Goal: Information Seeking & Learning: Learn about a topic

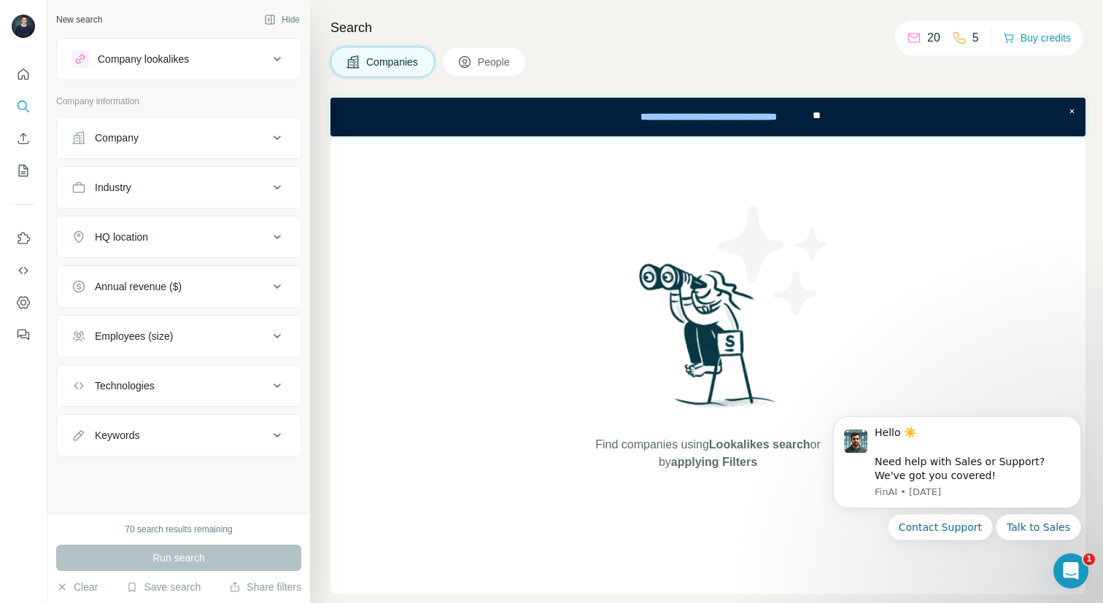
click at [483, 68] on span "People" at bounding box center [495, 62] width 34 height 15
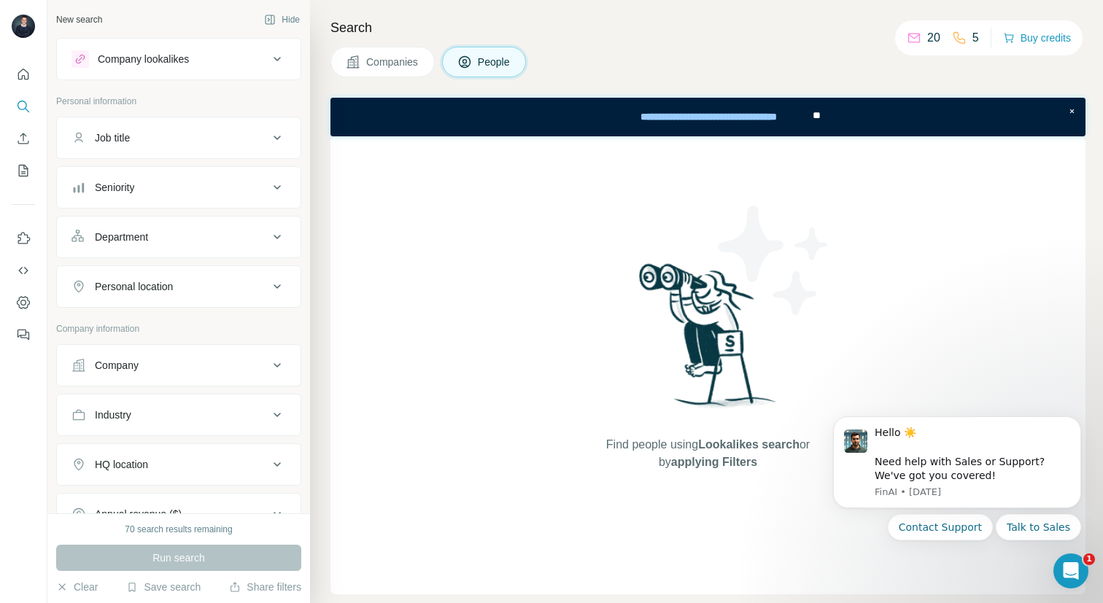
click at [193, 69] on button "Company lookalikes" at bounding box center [179, 59] width 244 height 35
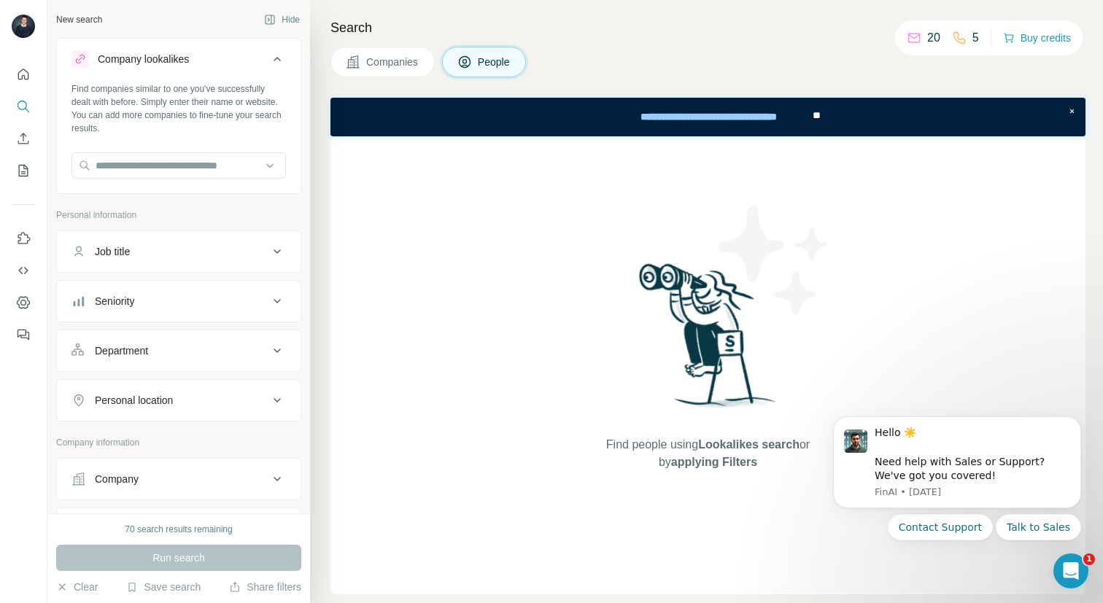
click at [273, 61] on icon at bounding box center [277, 59] width 18 height 18
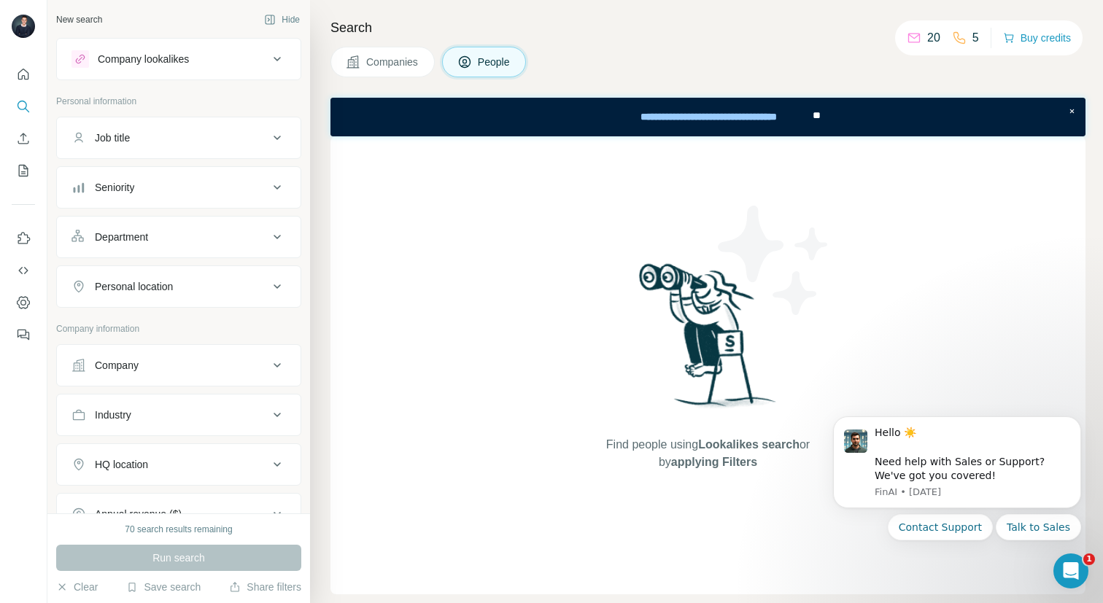
click at [280, 139] on icon at bounding box center [277, 138] width 18 height 18
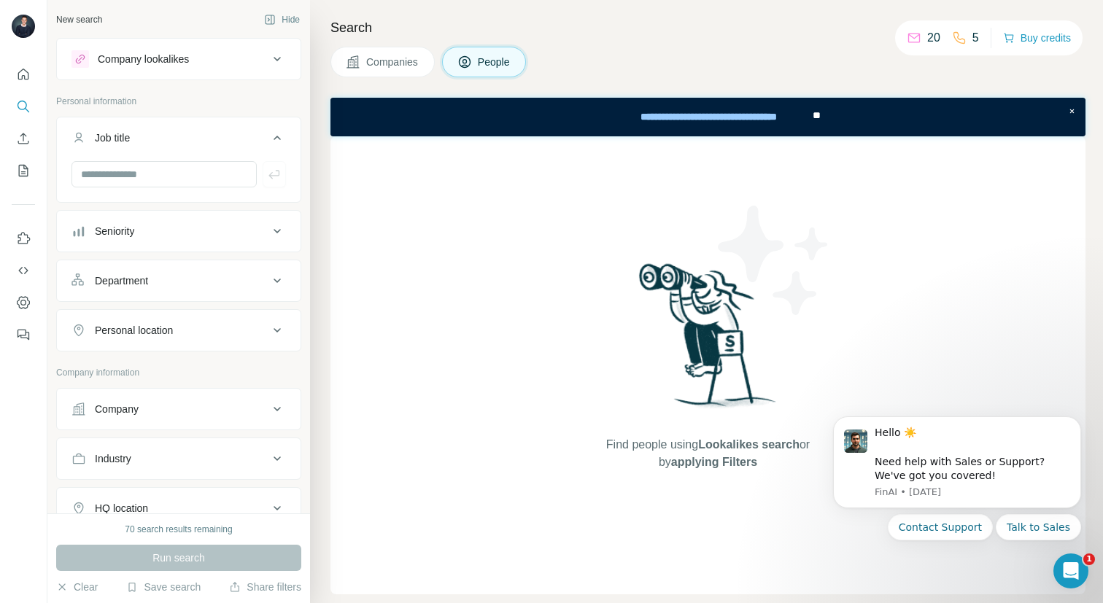
click at [280, 139] on icon at bounding box center [276, 138] width 7 height 4
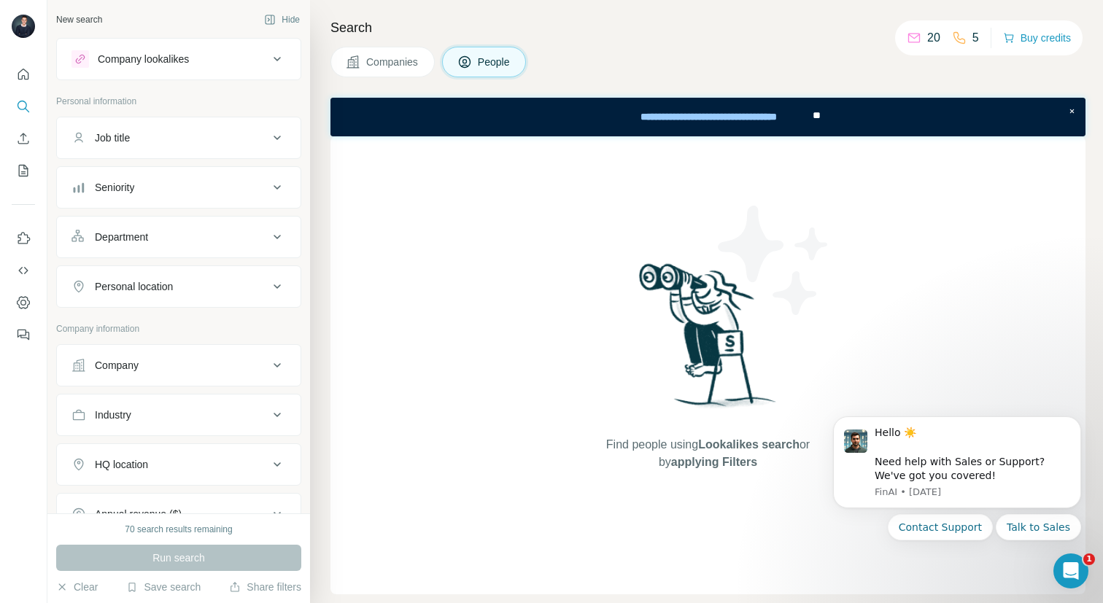
click at [281, 190] on icon at bounding box center [277, 188] width 18 height 18
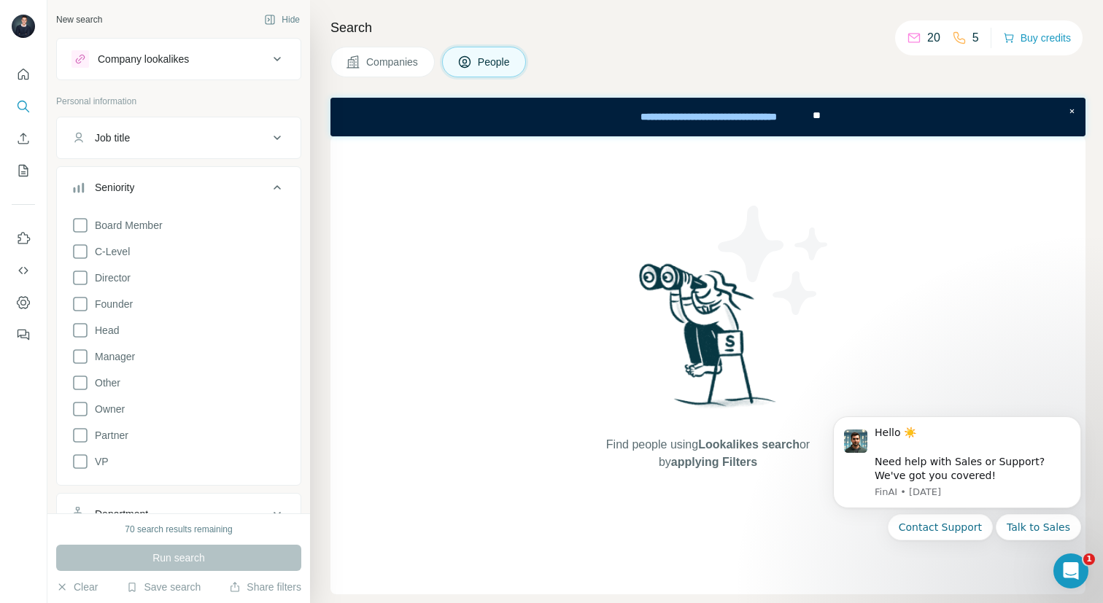
click at [281, 190] on icon at bounding box center [277, 188] width 18 height 18
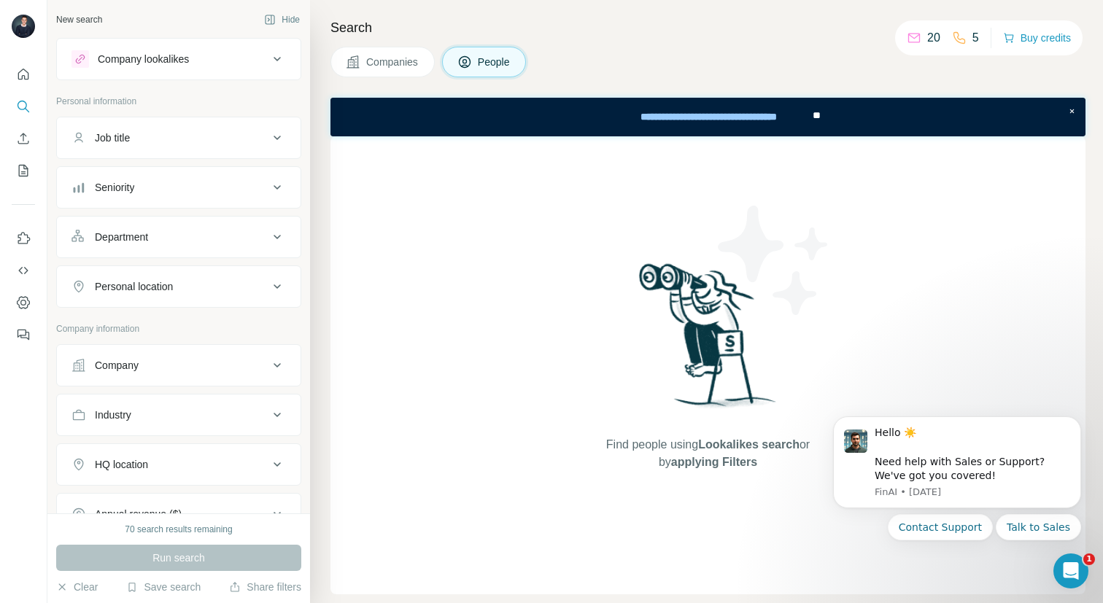
click at [276, 232] on icon at bounding box center [277, 237] width 18 height 18
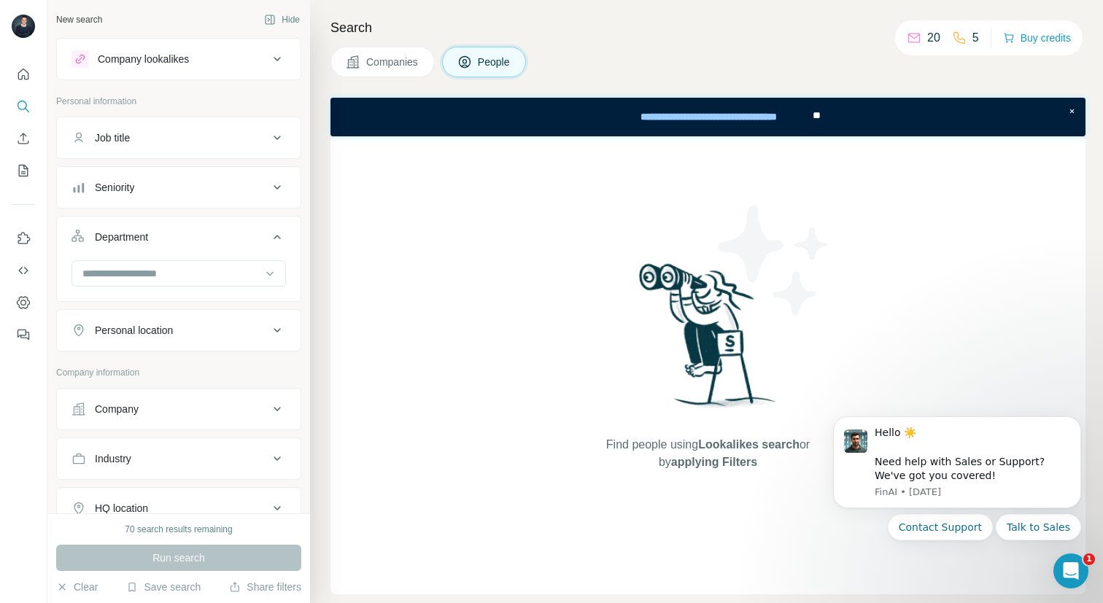
click at [276, 232] on icon at bounding box center [277, 237] width 18 height 18
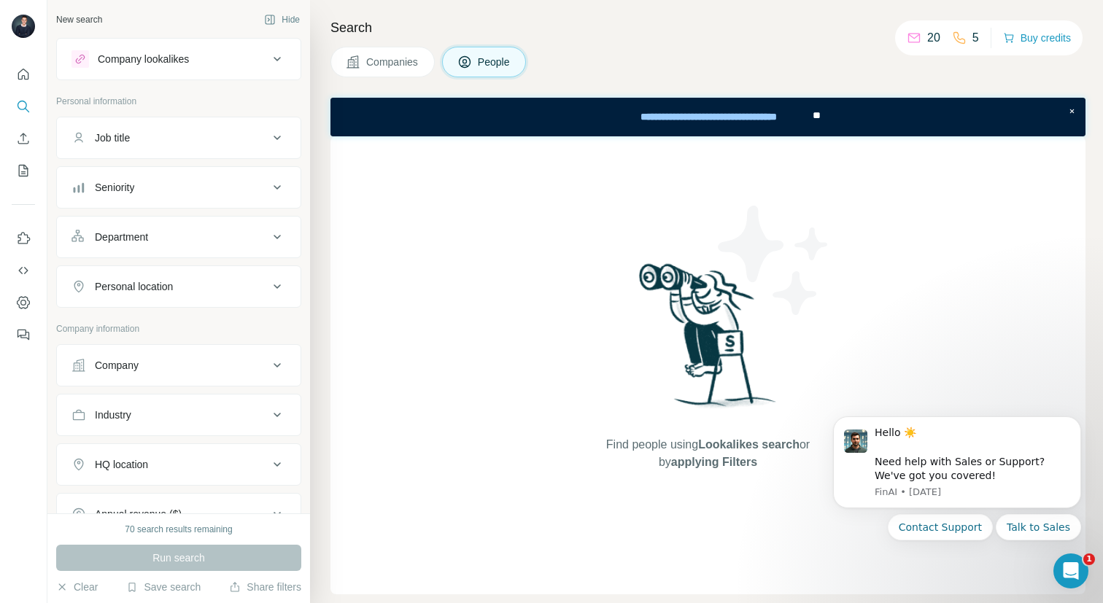
click at [279, 292] on icon at bounding box center [277, 287] width 18 height 18
click at [189, 55] on div "Company lookalikes" at bounding box center [143, 59] width 91 height 15
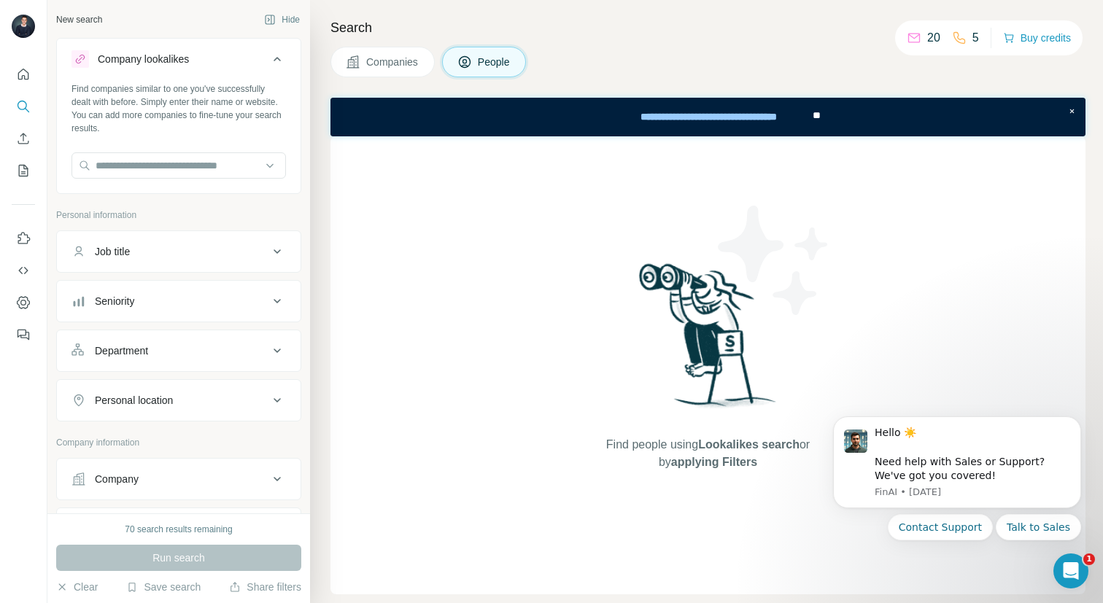
click at [189, 55] on div "Company lookalikes" at bounding box center [143, 59] width 91 height 15
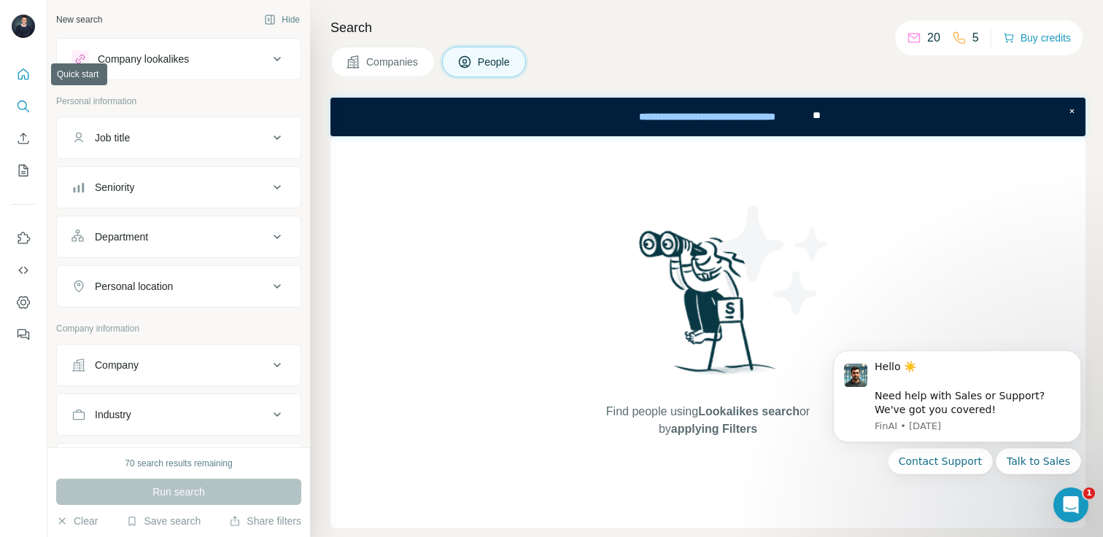
click at [17, 73] on icon "Quick start" at bounding box center [23, 74] width 15 height 15
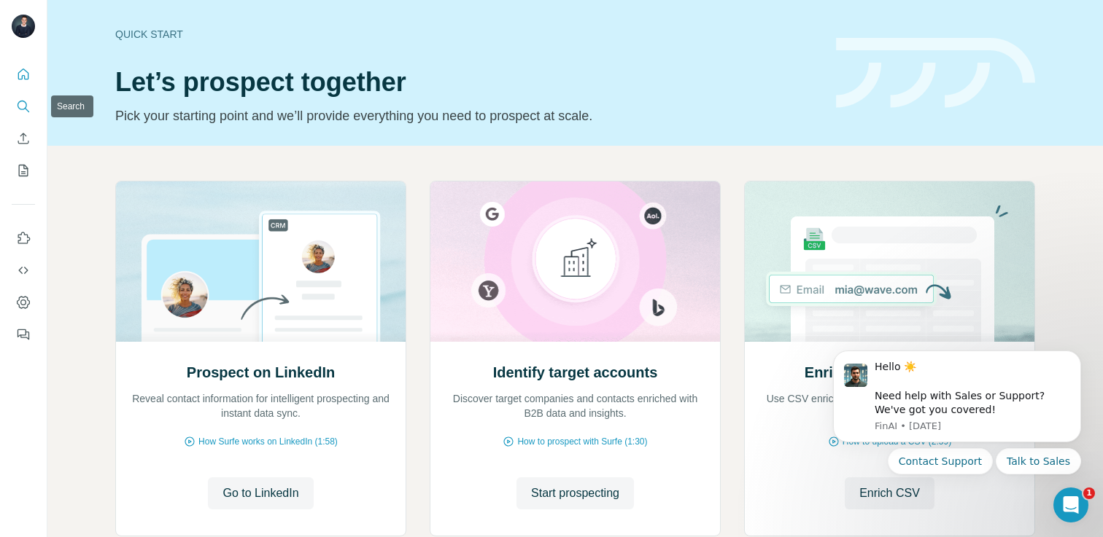
click at [28, 109] on icon "Search" at bounding box center [23, 106] width 15 height 15
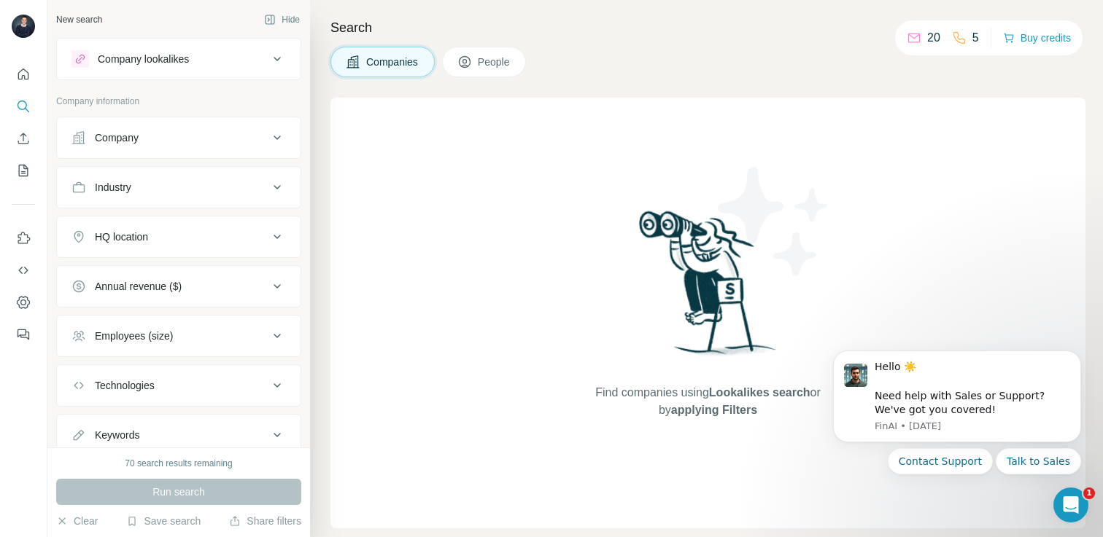
click at [279, 138] on icon at bounding box center [277, 138] width 18 height 18
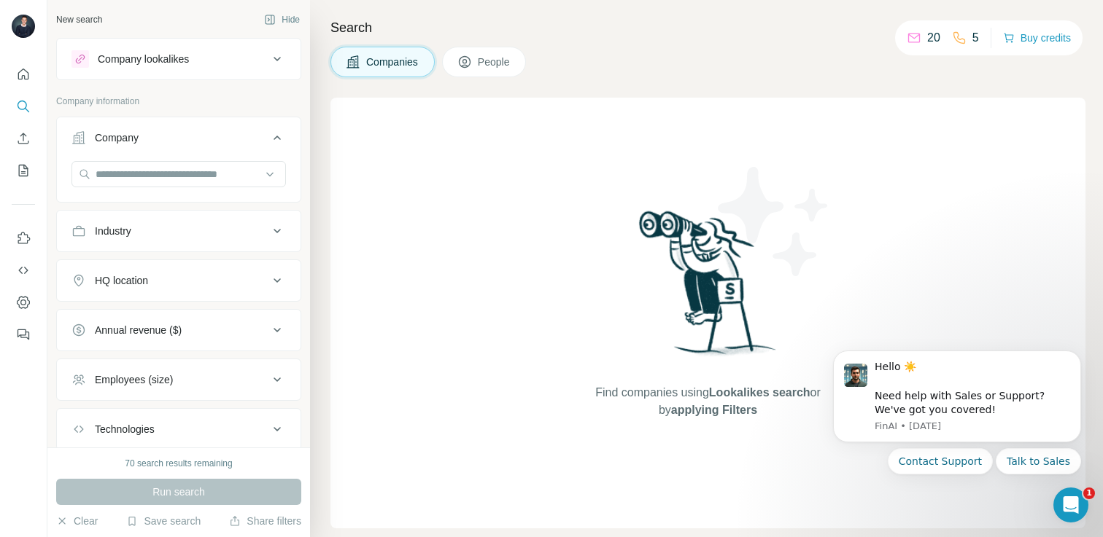
click at [279, 138] on icon at bounding box center [276, 138] width 7 height 4
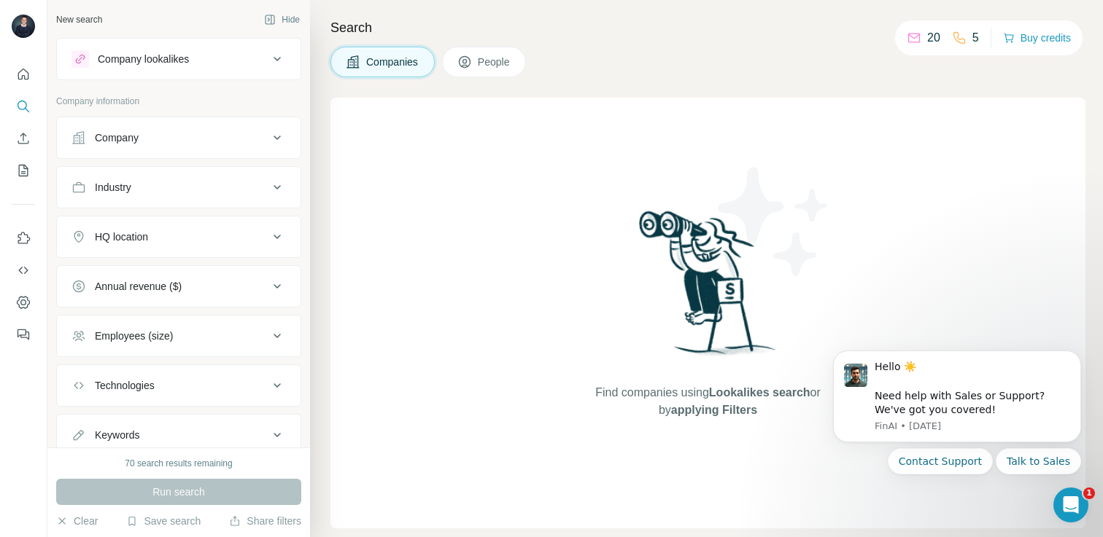
click at [276, 60] on icon at bounding box center [277, 59] width 18 height 18
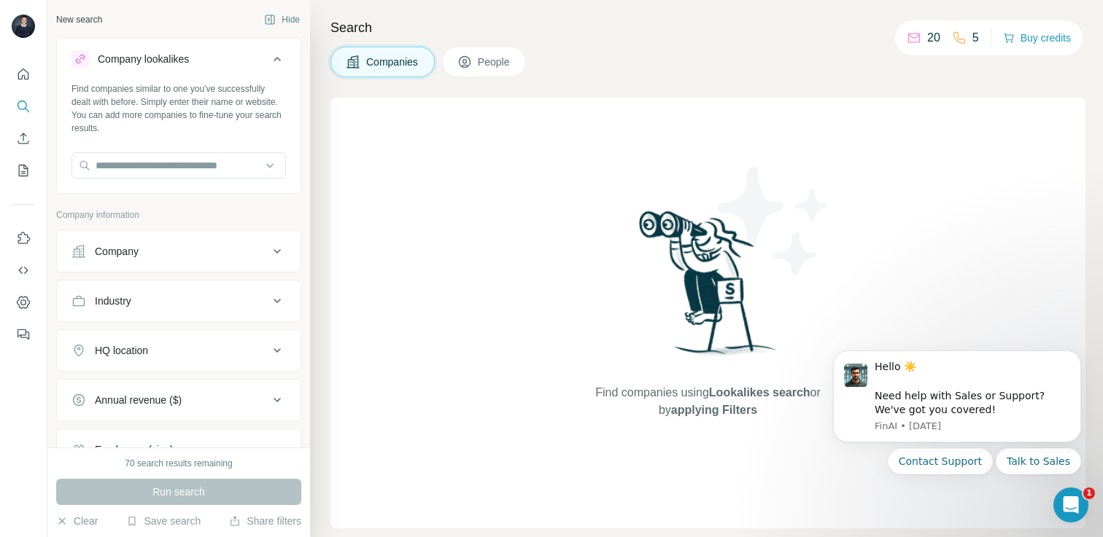
click at [276, 60] on icon at bounding box center [277, 59] width 18 height 18
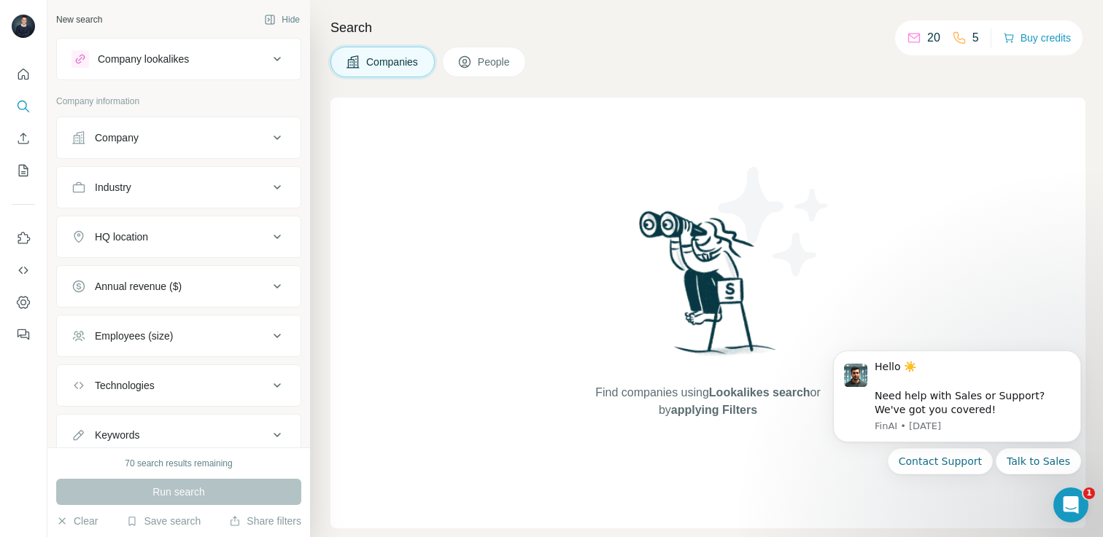
click at [283, 188] on icon at bounding box center [277, 188] width 18 height 18
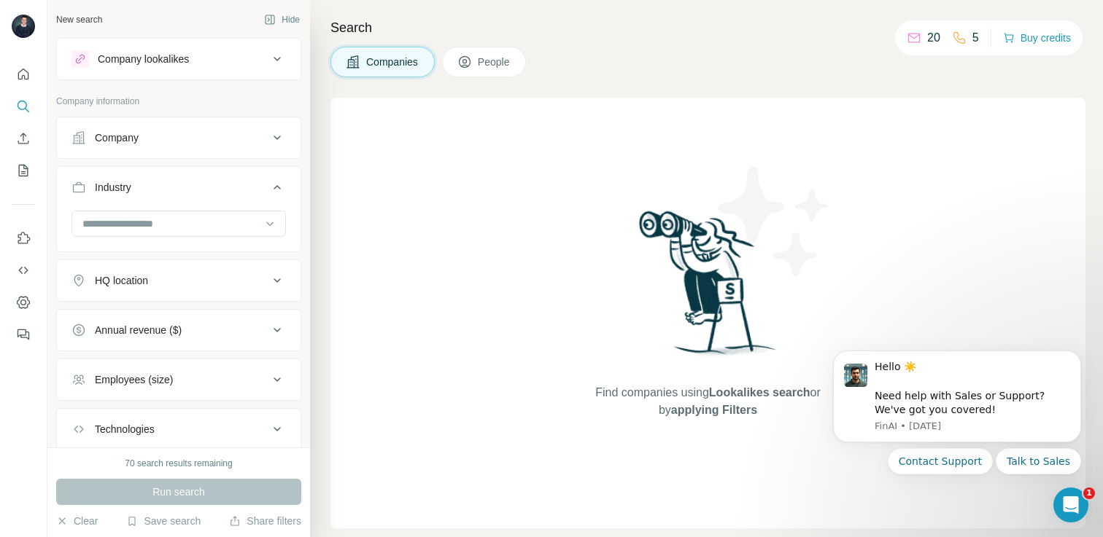
click at [279, 189] on icon at bounding box center [276, 187] width 7 height 4
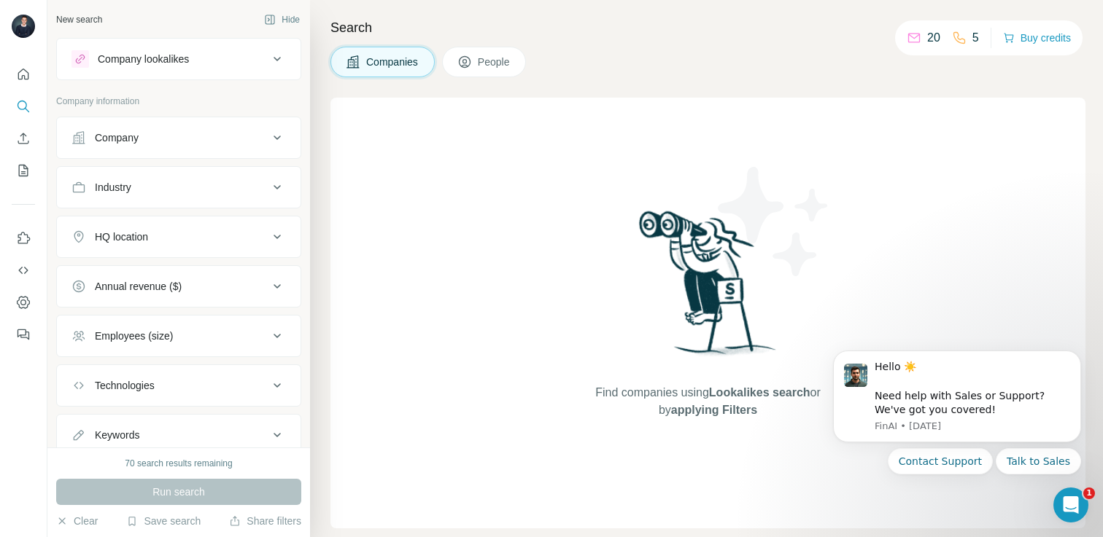
click at [276, 233] on icon at bounding box center [277, 237] width 18 height 18
click at [275, 291] on icon at bounding box center [277, 287] width 18 height 18
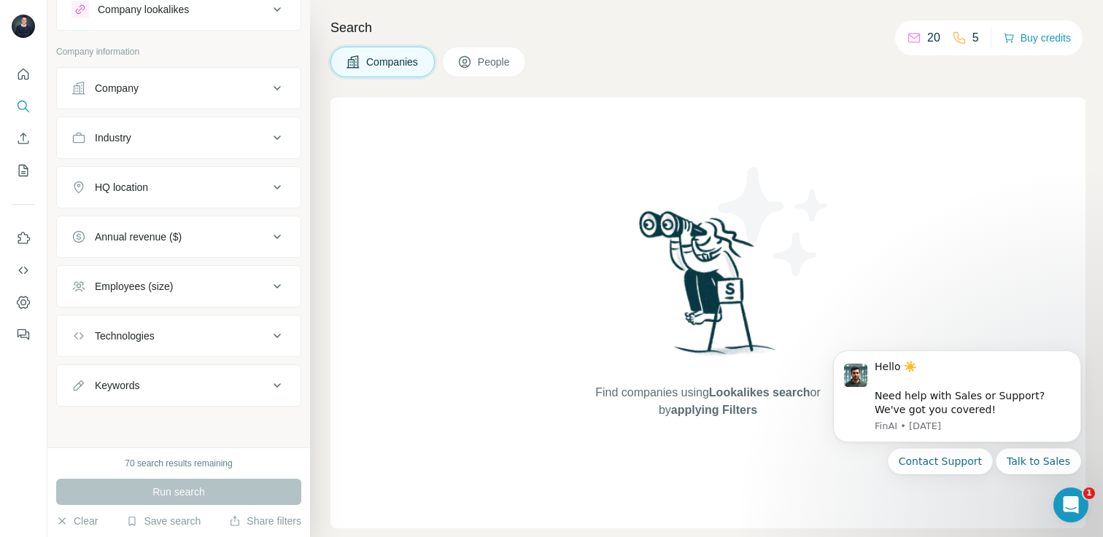
scroll to position [48, 0]
click at [276, 282] on icon at bounding box center [277, 288] width 18 height 18
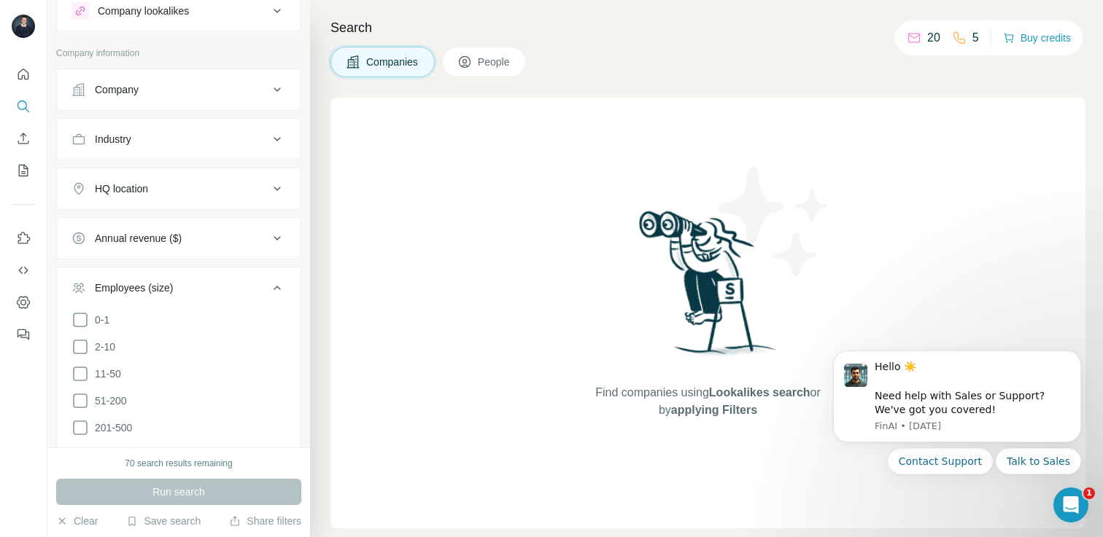
click at [277, 295] on icon at bounding box center [277, 288] width 18 height 18
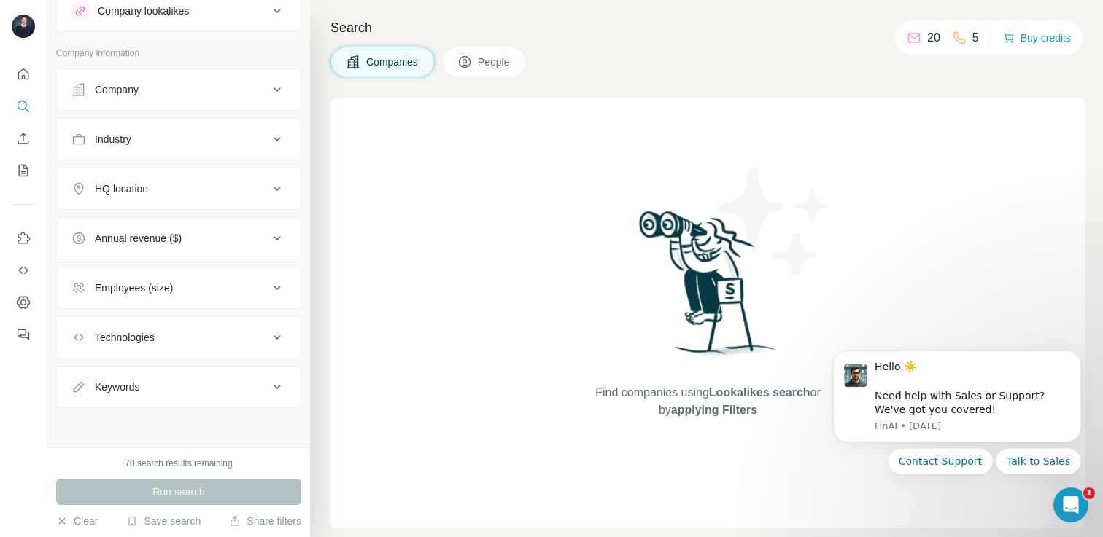
scroll to position [50, 0]
click at [276, 338] on icon at bounding box center [277, 336] width 18 height 18
click at [276, 387] on icon at bounding box center [276, 386] width 7 height 4
click at [276, 387] on icon at bounding box center [277, 386] width 18 height 18
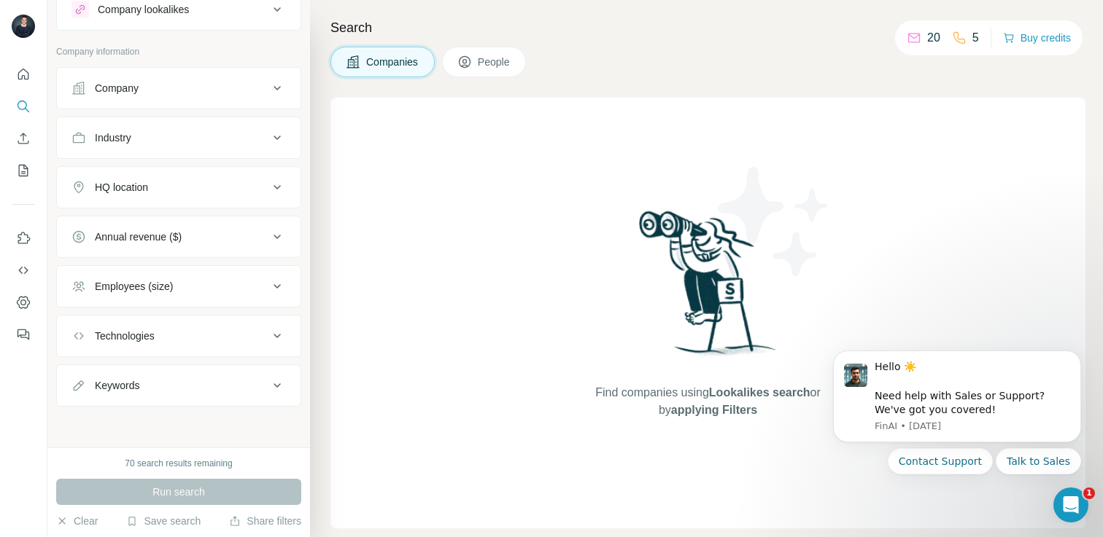
click at [276, 381] on icon at bounding box center [277, 386] width 18 height 18
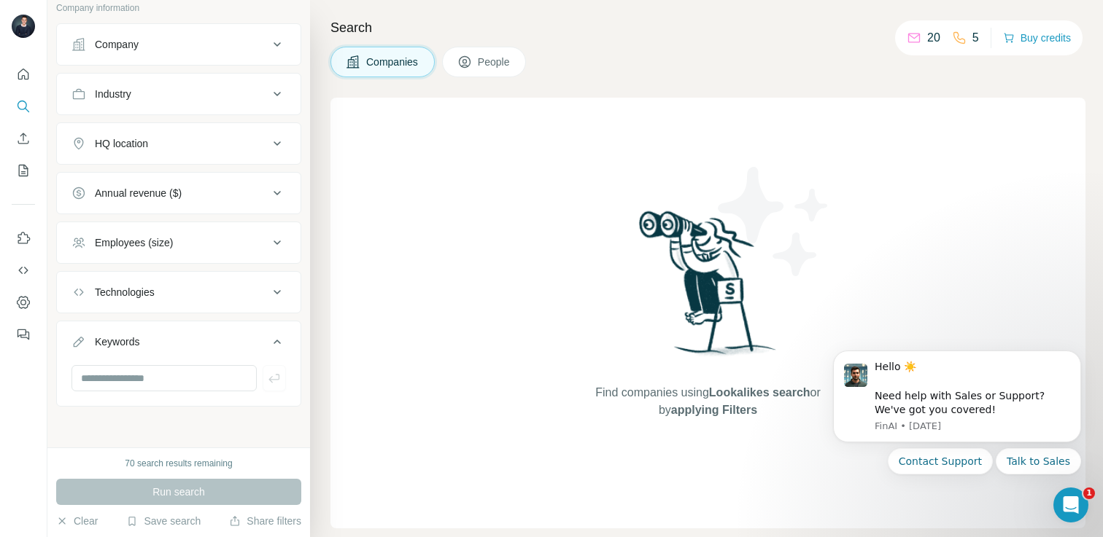
click at [274, 344] on icon at bounding box center [277, 342] width 18 height 18
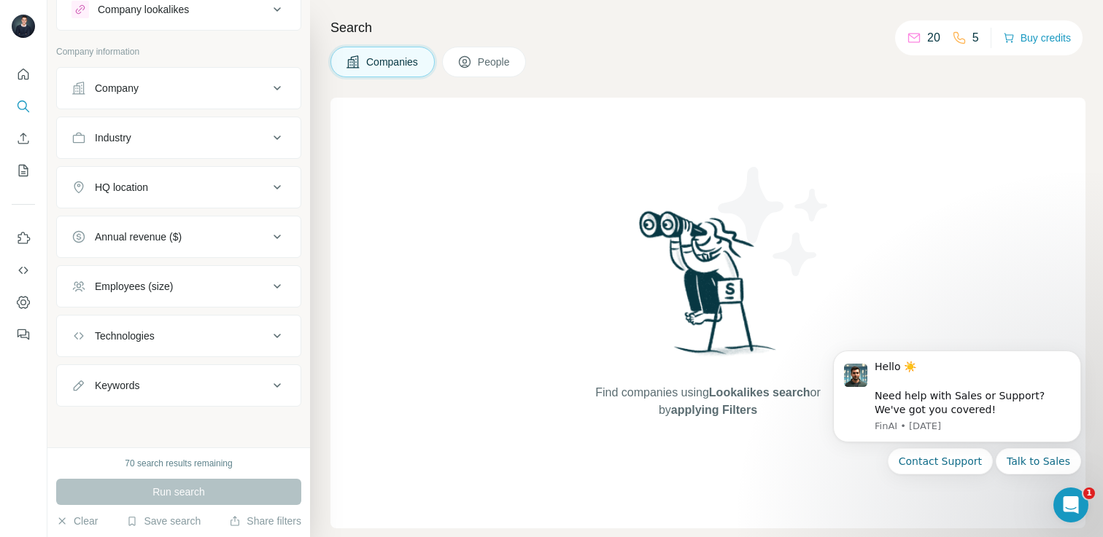
scroll to position [0, 0]
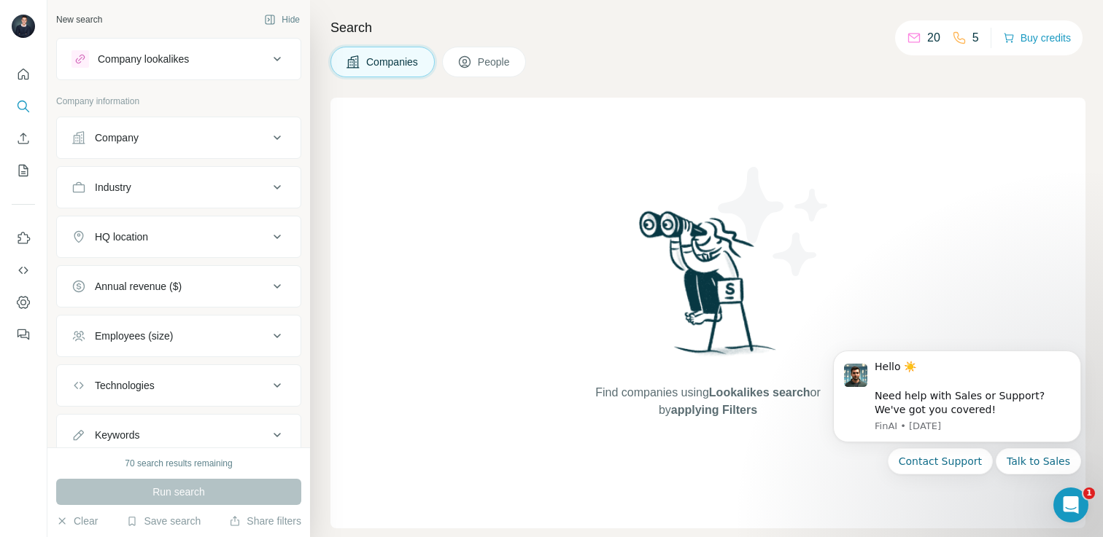
click at [273, 53] on icon at bounding box center [277, 59] width 18 height 18
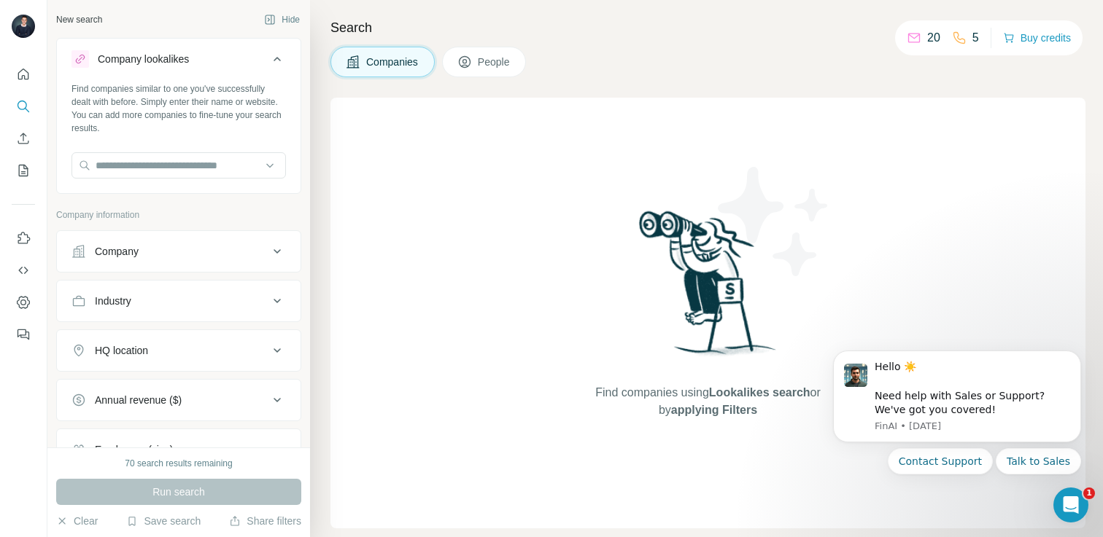
click at [273, 53] on icon at bounding box center [277, 59] width 18 height 18
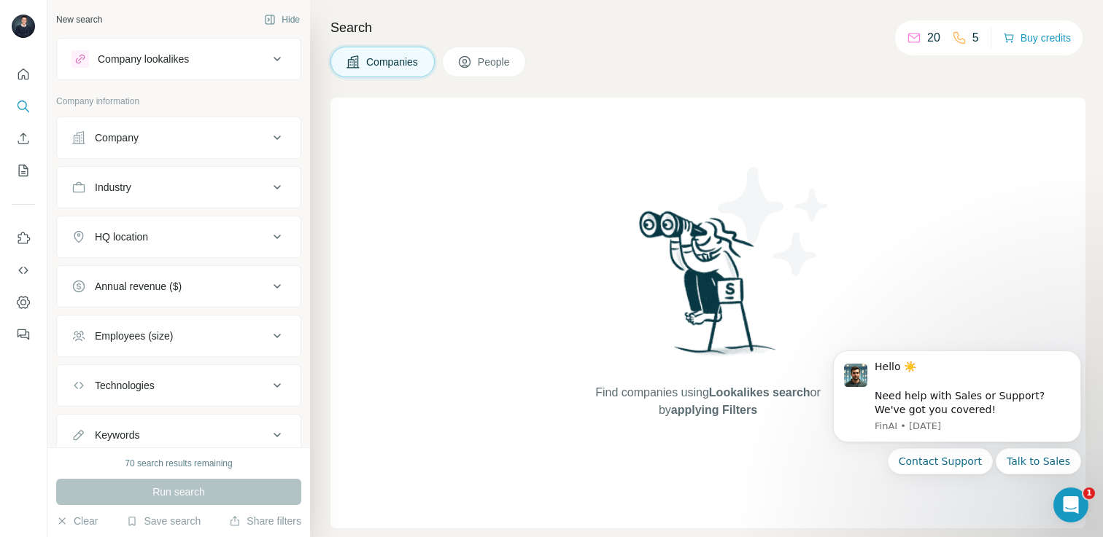
click at [362, 60] on button "Companies" at bounding box center [382, 62] width 104 height 31
click at [273, 133] on icon at bounding box center [277, 138] width 18 height 18
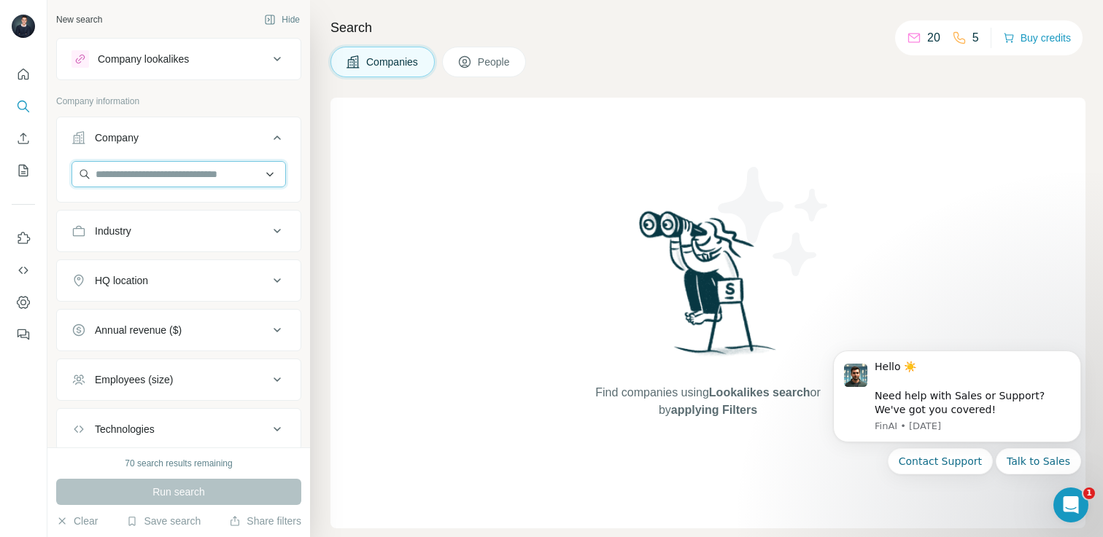
click at [206, 173] on input "text" at bounding box center [178, 174] width 214 height 26
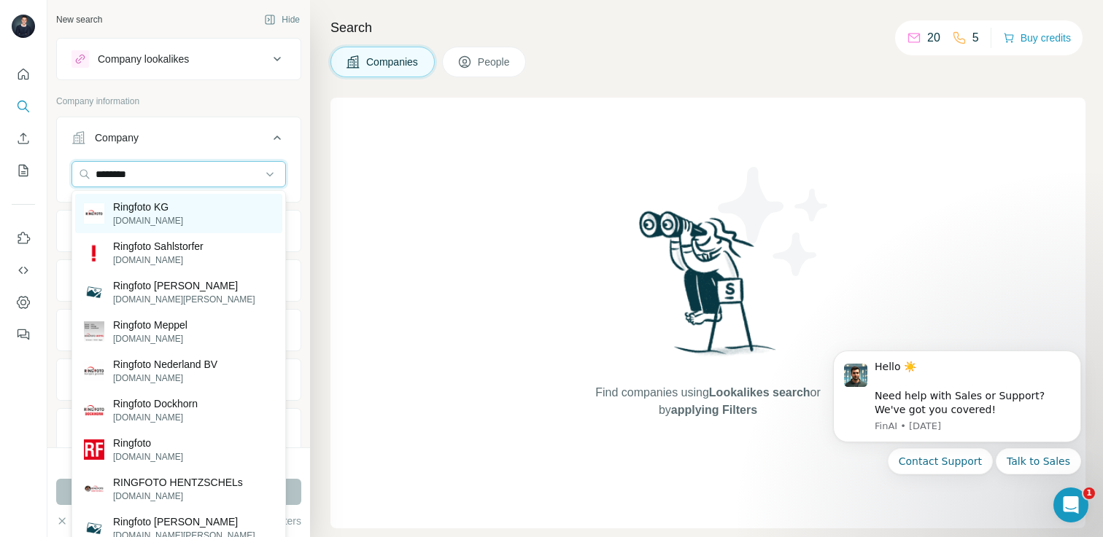
type input "********"
click at [168, 211] on p "Ringfoto KG" at bounding box center [148, 207] width 70 height 15
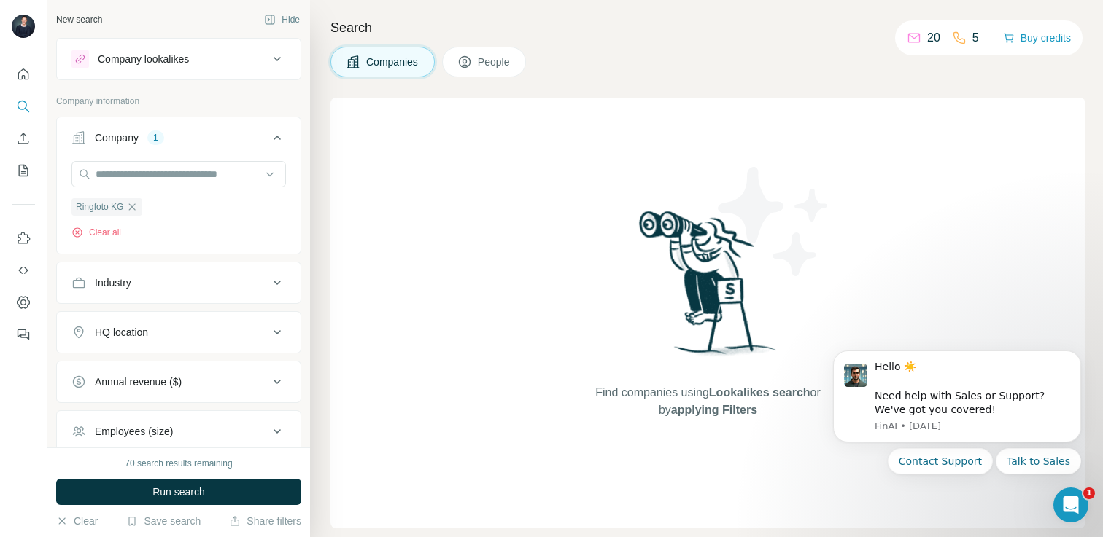
click at [196, 490] on span "Run search" at bounding box center [178, 492] width 53 height 15
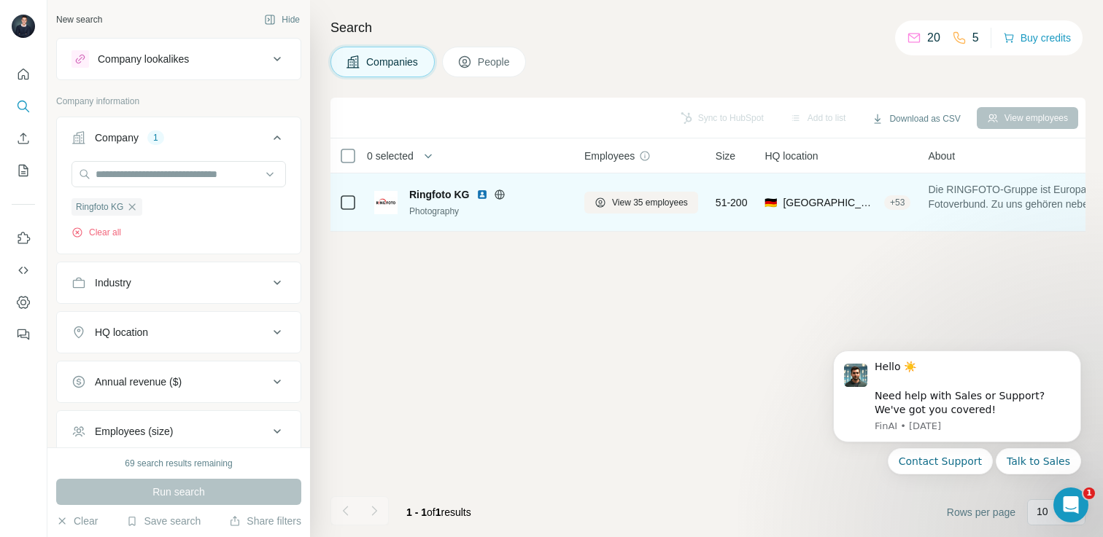
click at [438, 195] on span "Ringfoto KG" at bounding box center [439, 194] width 60 height 15
click at [651, 206] on span "View 35 employees" at bounding box center [650, 202] width 76 height 13
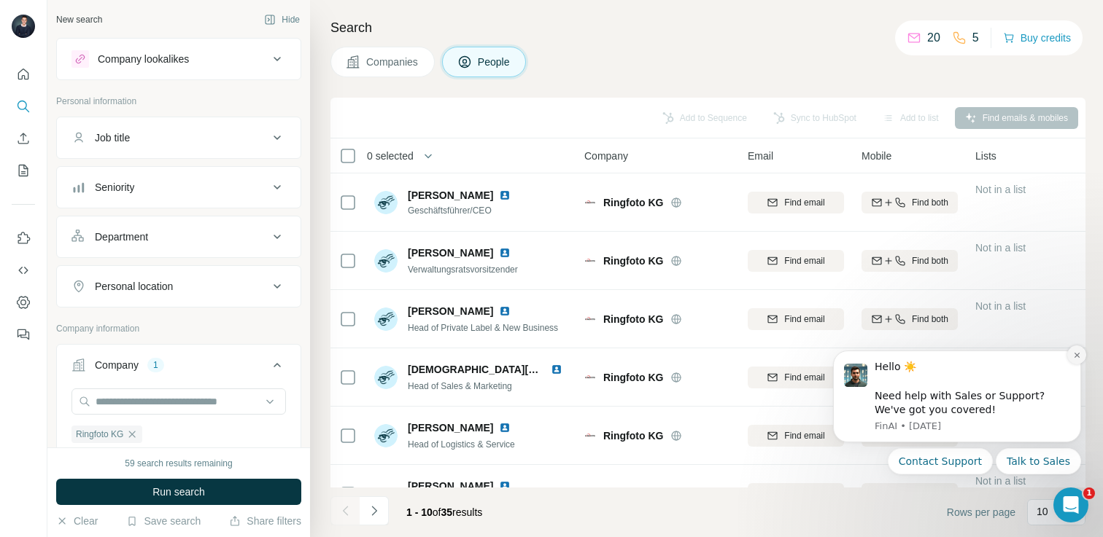
click at [1074, 355] on icon "Dismiss notification" at bounding box center [1077, 355] width 8 height 8
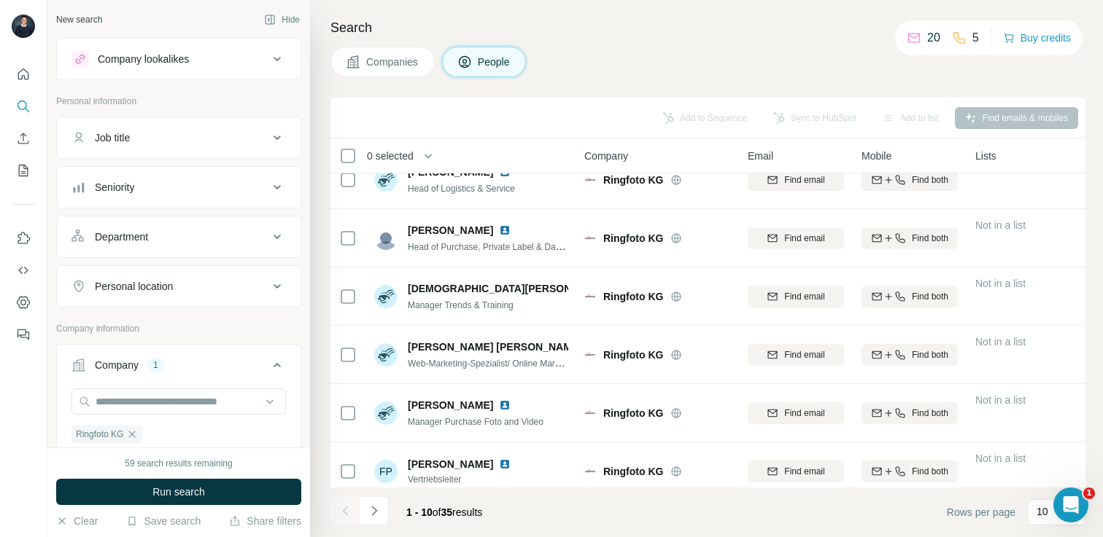
scroll to position [269, 0]
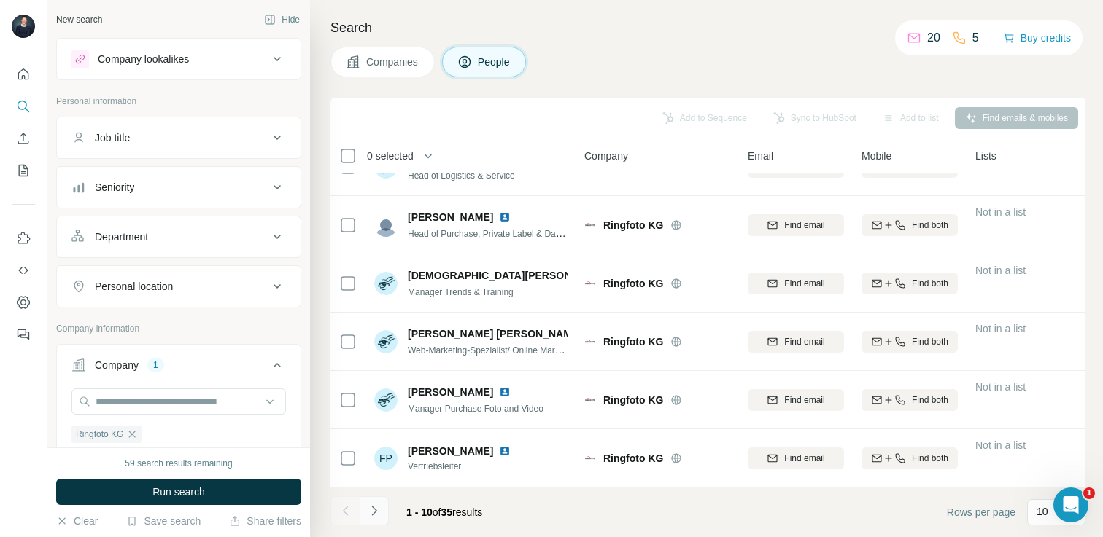
click at [381, 511] on button "Navigate to next page" at bounding box center [373, 511] width 29 height 29
click at [379, 511] on icon "Navigate to next page" at bounding box center [374, 511] width 15 height 15
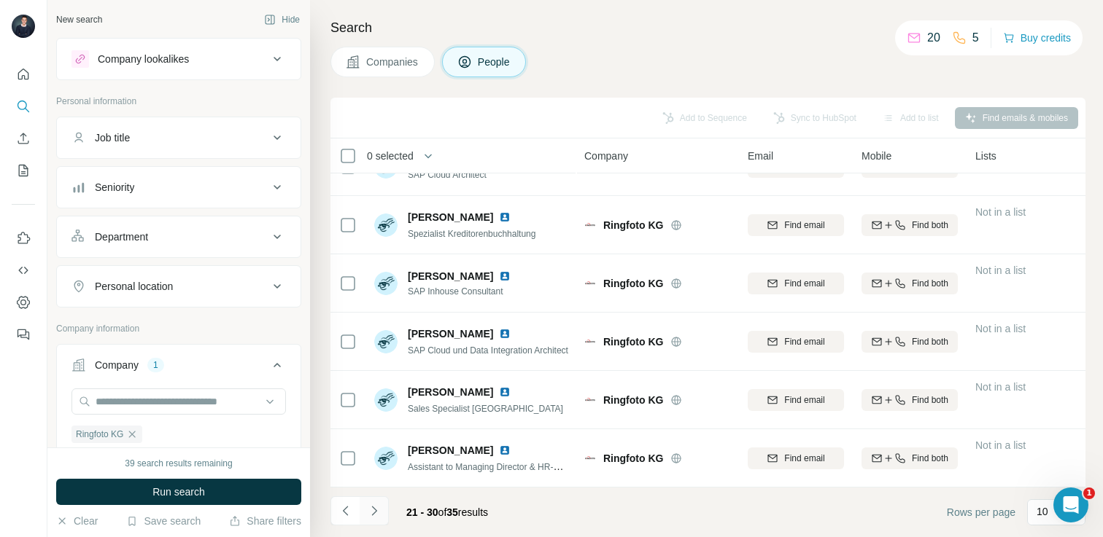
click at [379, 510] on icon "Navigate to next page" at bounding box center [374, 511] width 15 height 15
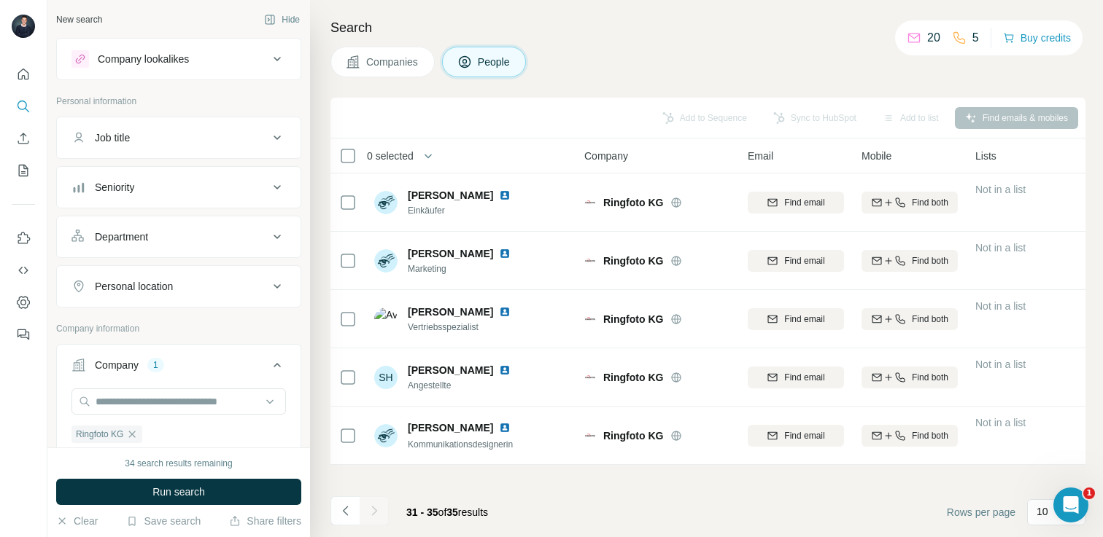
scroll to position [0, 0]
click at [604, 39] on div "Search Companies People Add to Sequence Sync to HubSpot Add to list Find emails…" at bounding box center [706, 268] width 793 height 537
click at [281, 136] on icon at bounding box center [277, 138] width 18 height 18
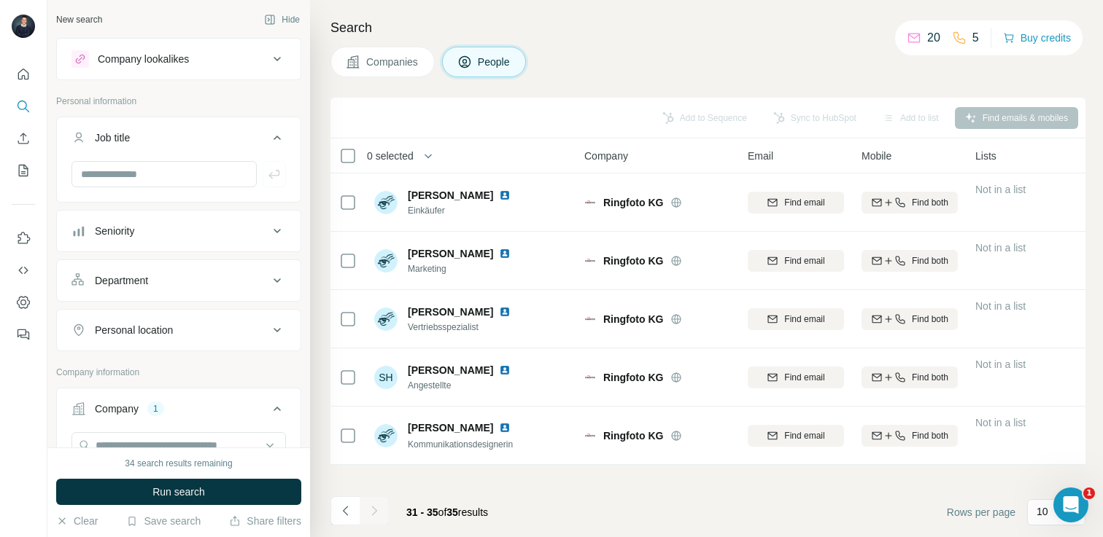
click at [281, 136] on icon at bounding box center [277, 138] width 18 height 18
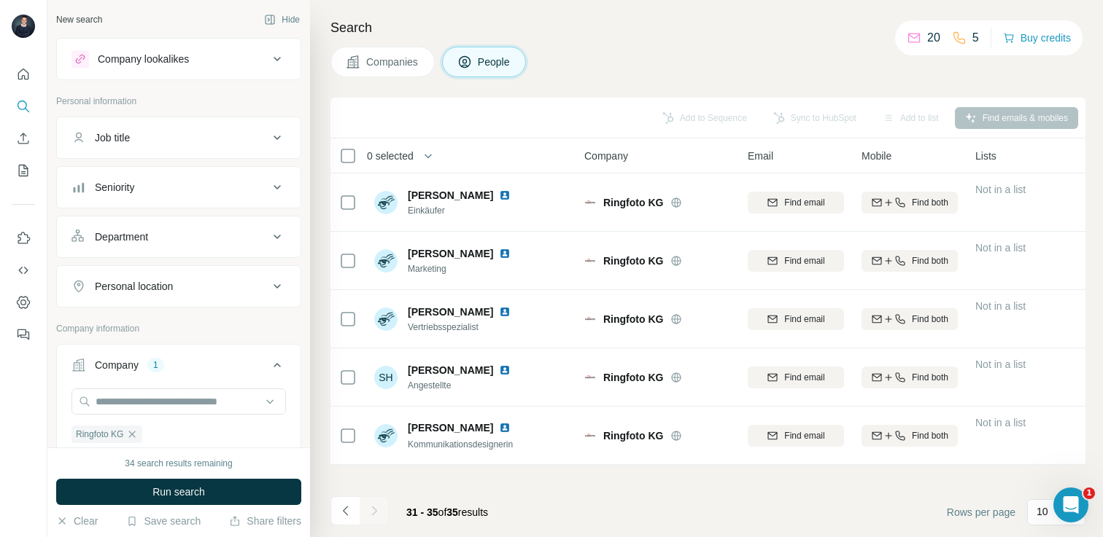
click at [279, 54] on icon at bounding box center [277, 59] width 18 height 18
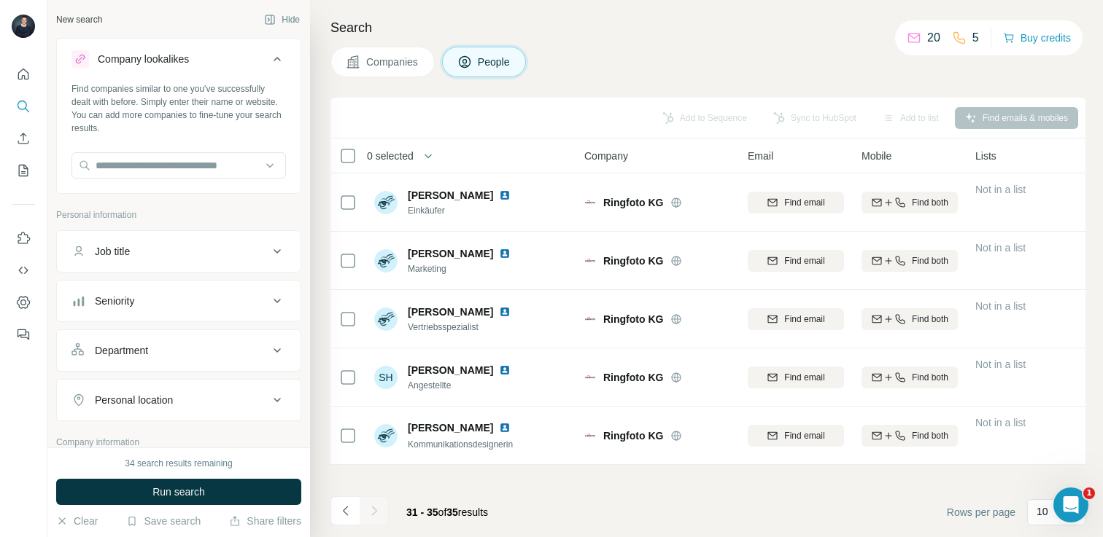
click at [279, 54] on icon at bounding box center [277, 59] width 18 height 18
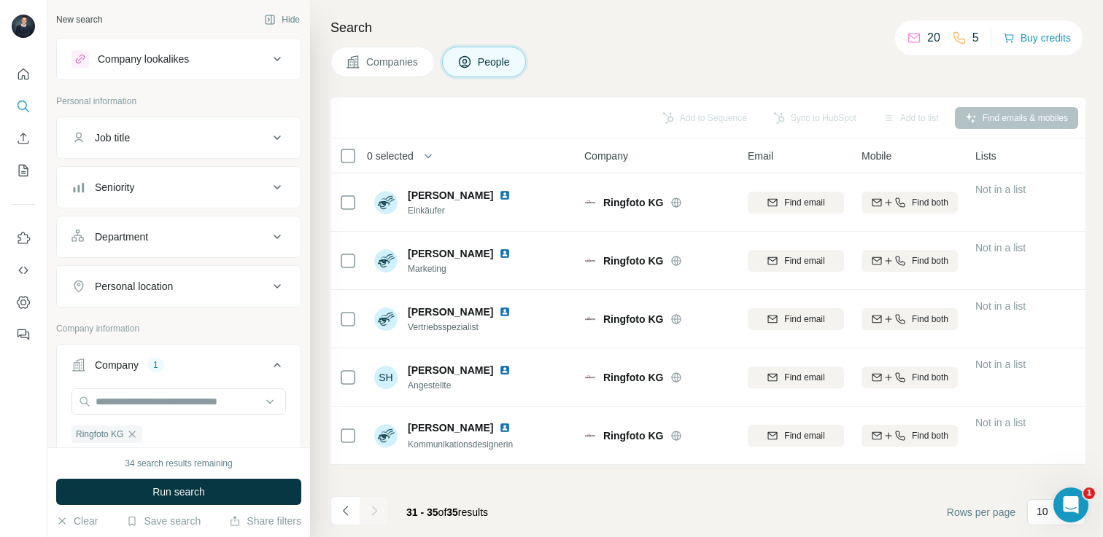
click at [277, 142] on icon at bounding box center [277, 138] width 18 height 18
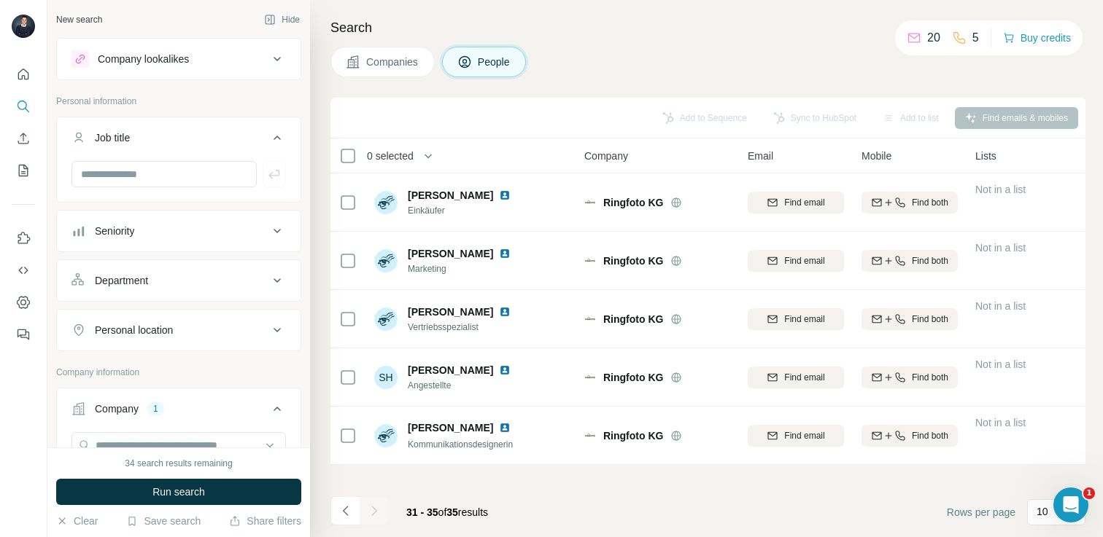
click at [277, 142] on icon at bounding box center [277, 138] width 18 height 18
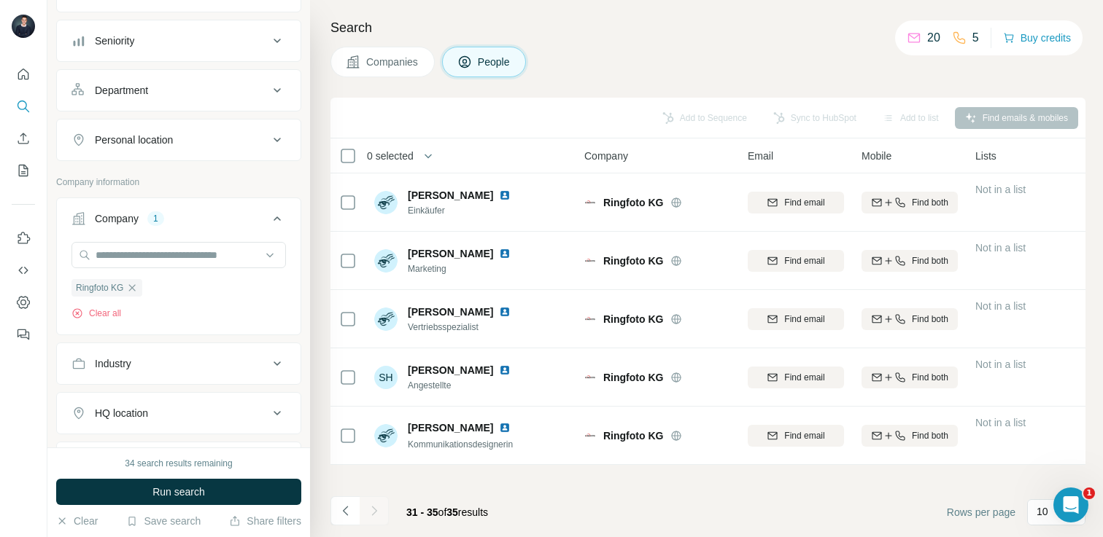
scroll to position [157, 0]
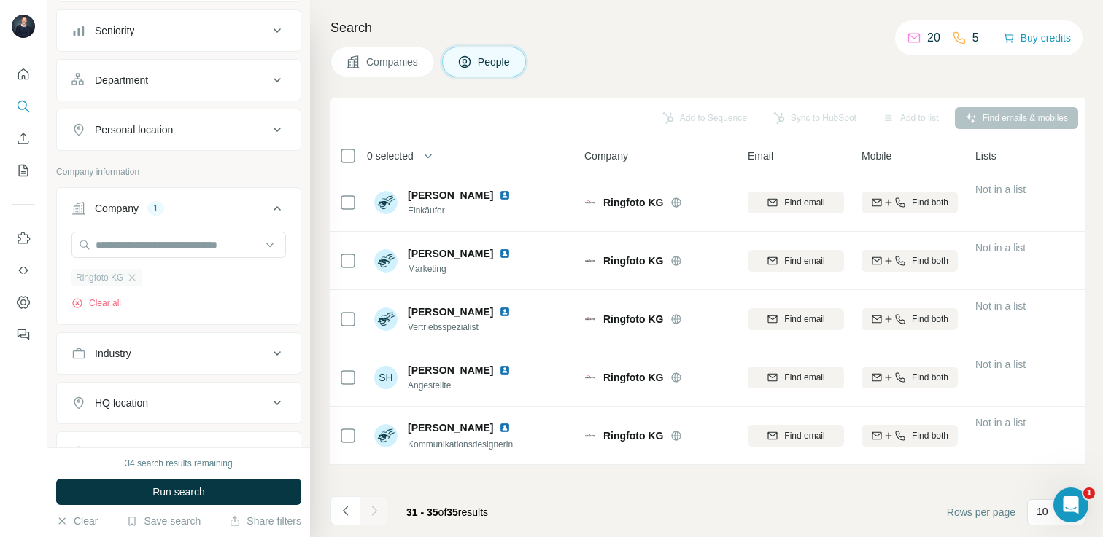
click at [133, 271] on div "Ringfoto KG" at bounding box center [106, 278] width 71 height 18
click at [144, 246] on input "text" at bounding box center [178, 245] width 214 height 26
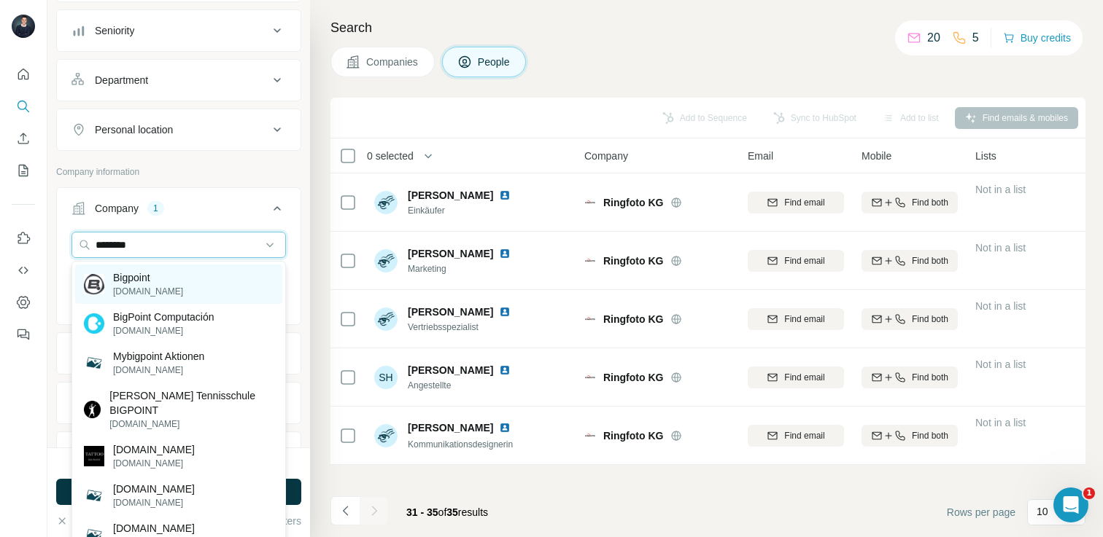
type input "********"
click at [190, 287] on div "Bigpoint [DOMAIN_NAME]" at bounding box center [178, 284] width 207 height 39
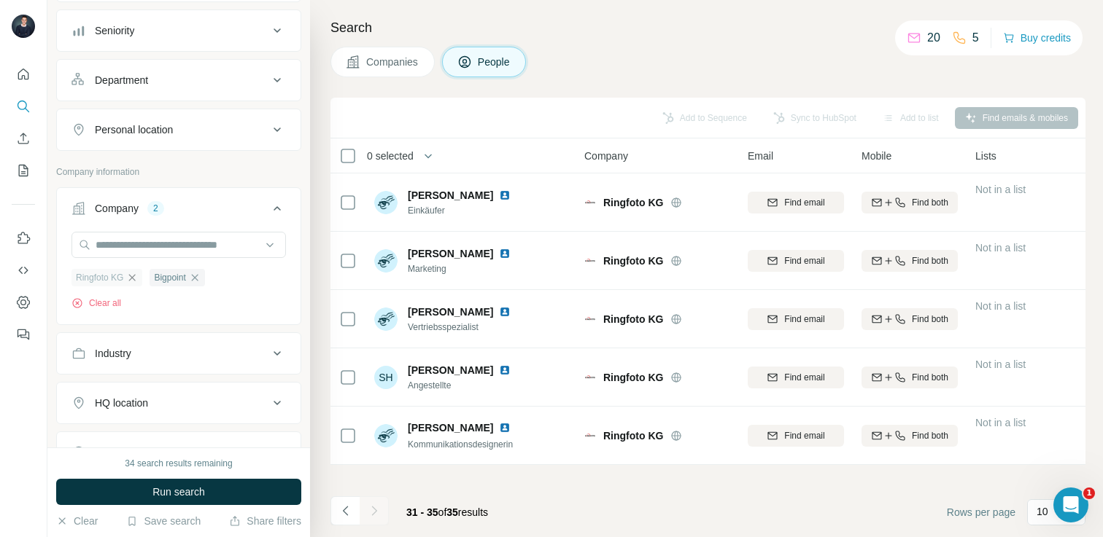
click at [133, 276] on icon "button" at bounding box center [132, 278] width 12 height 12
click at [211, 491] on button "Run search" at bounding box center [178, 492] width 245 height 26
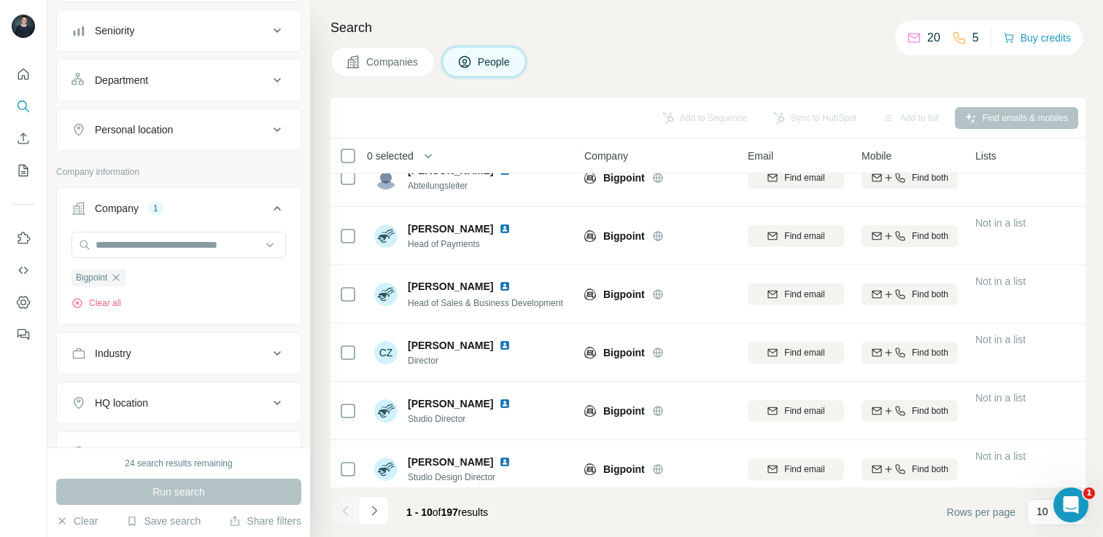
scroll to position [269, 0]
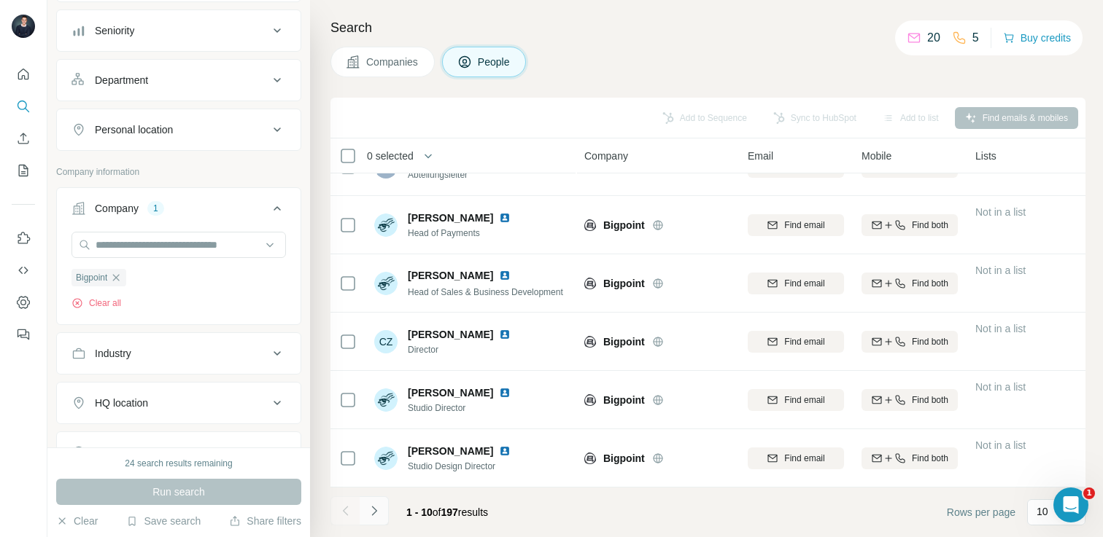
click at [367, 511] on icon "Navigate to next page" at bounding box center [374, 511] width 15 height 15
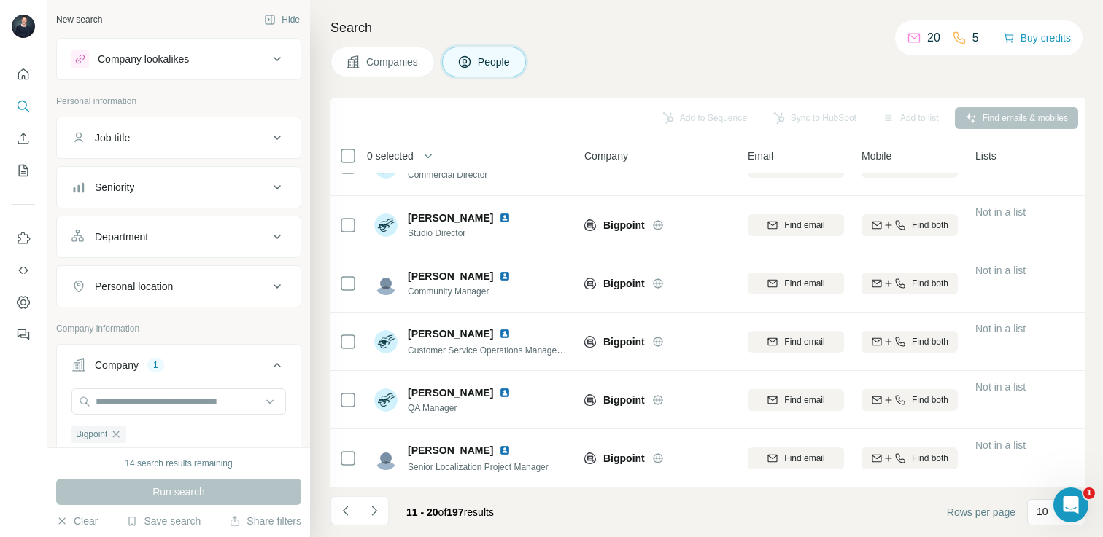
scroll to position [0, 0]
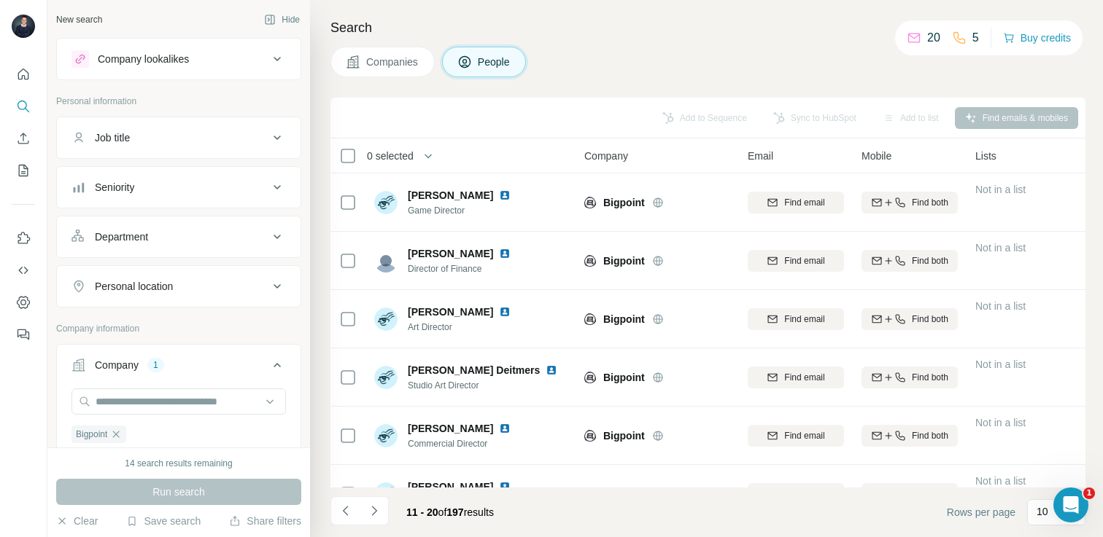
click at [374, 59] on span "Companies" at bounding box center [392, 62] width 53 height 15
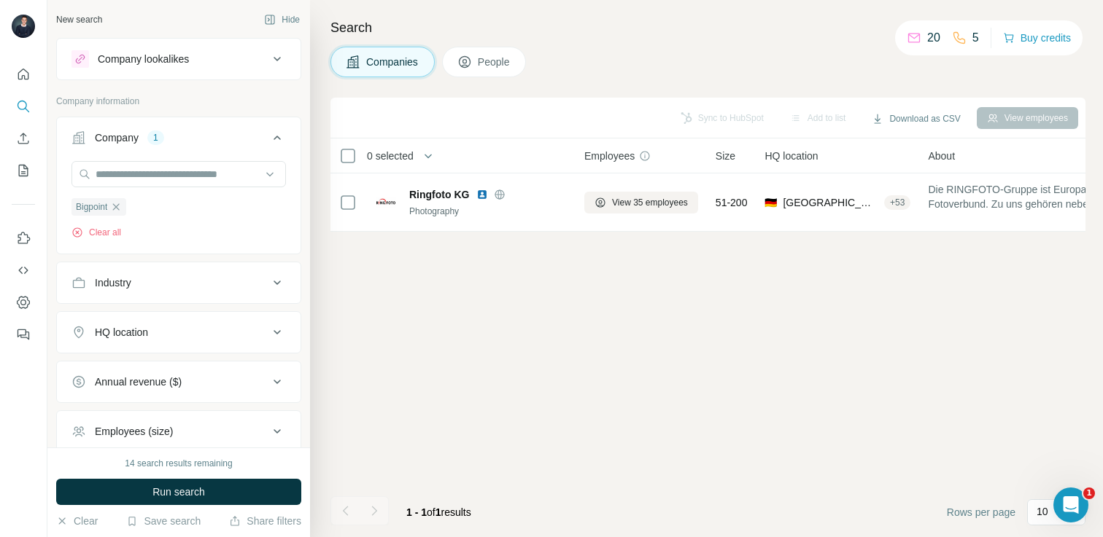
drag, startPoint x: 120, startPoint y: 211, endPoint x: 134, endPoint y: 198, distance: 19.6
click at [120, 211] on icon "button" at bounding box center [116, 207] width 12 height 12
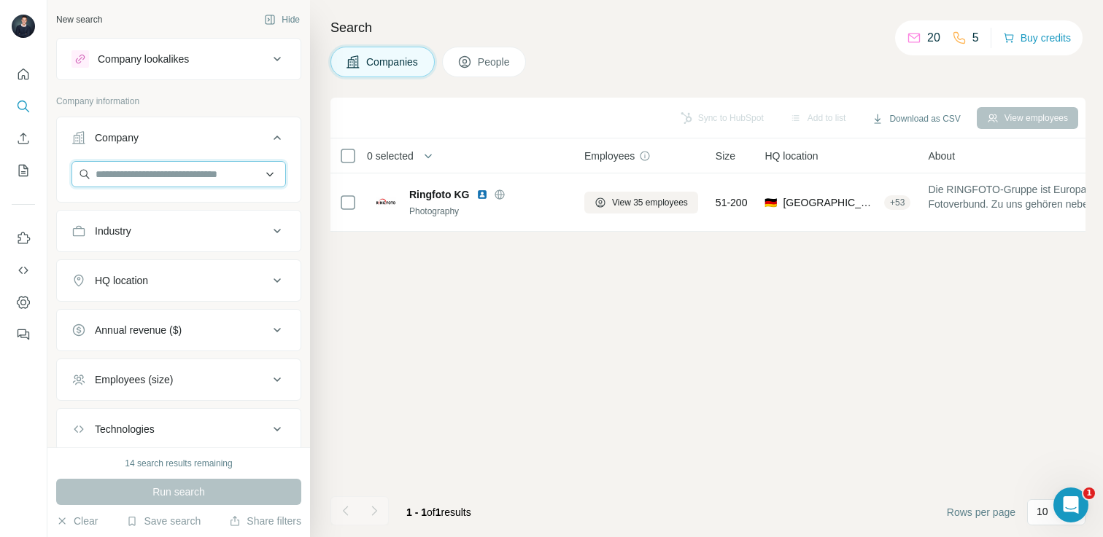
click at [146, 181] on input "text" at bounding box center [178, 174] width 214 height 26
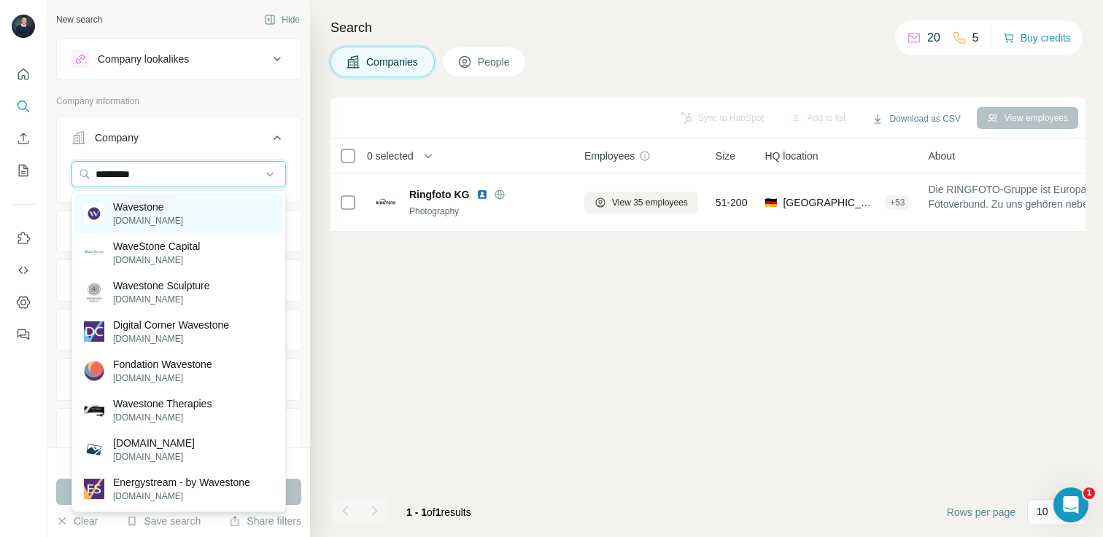
type input "*********"
click at [171, 215] on p "[DOMAIN_NAME]" at bounding box center [148, 220] width 70 height 13
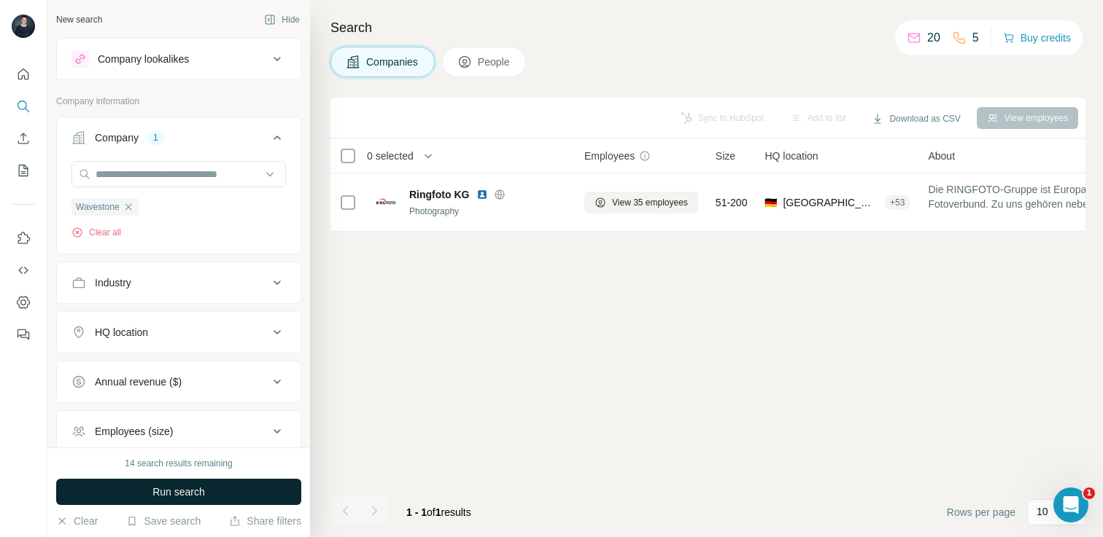
click at [205, 486] on span "Run search" at bounding box center [178, 492] width 53 height 15
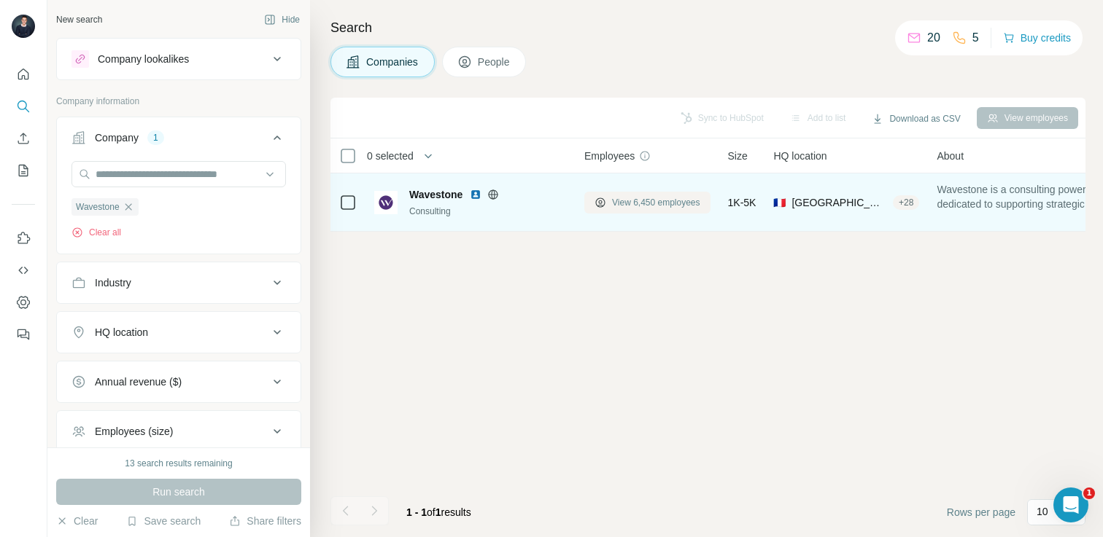
click at [672, 203] on span "View 6,450 employees" at bounding box center [656, 202] width 88 height 13
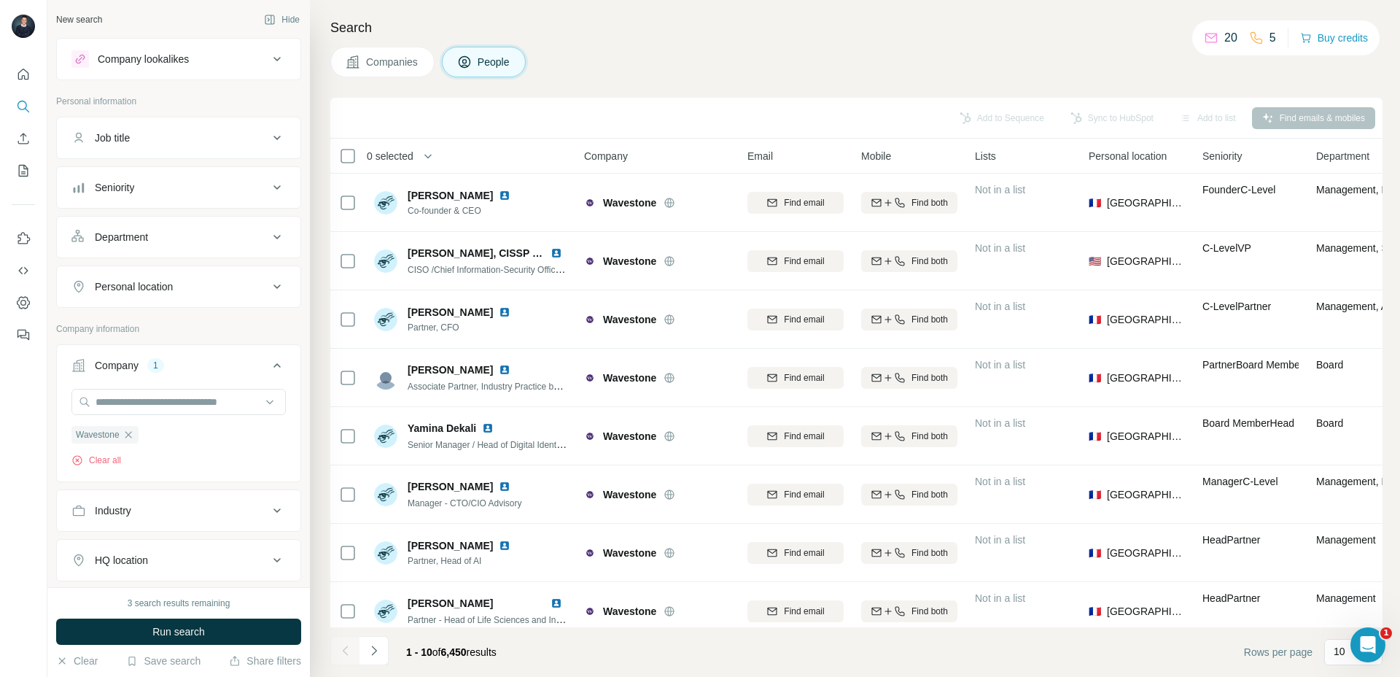
click at [400, 63] on span "Companies" at bounding box center [392, 62] width 53 height 15
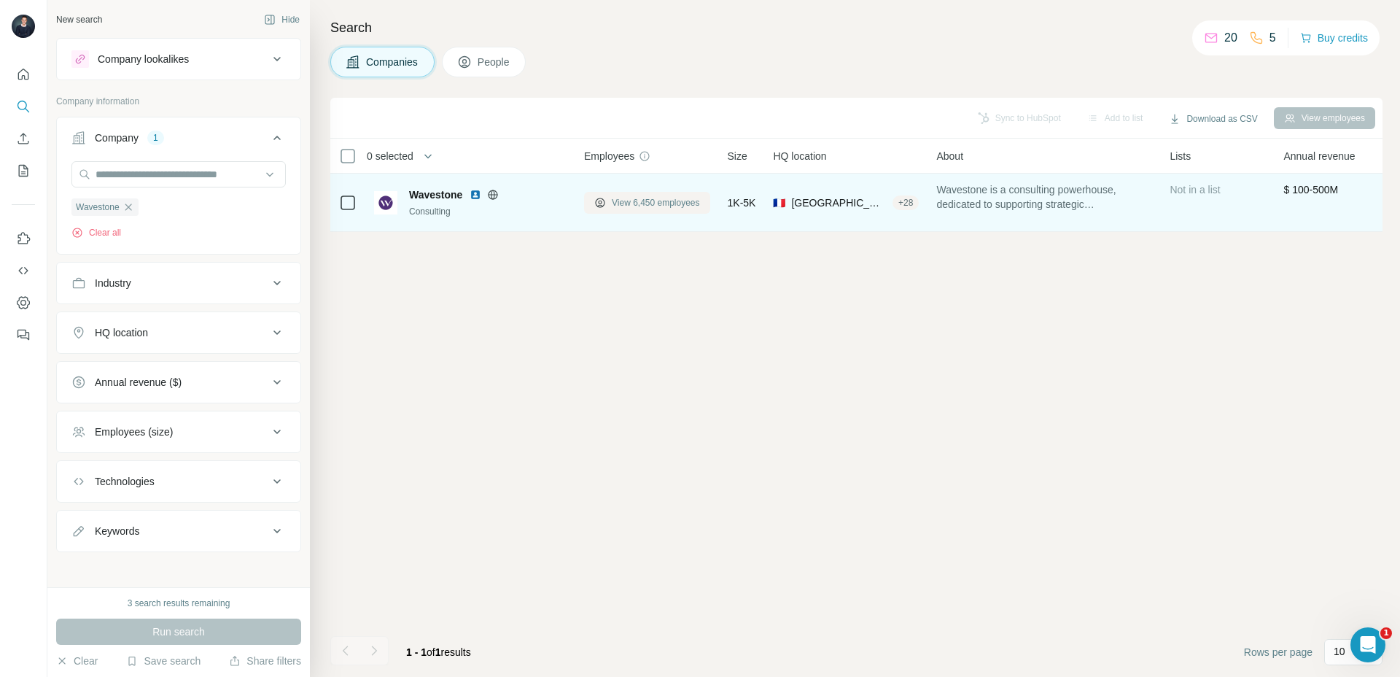
click at [691, 206] on span "View 6,450 employees" at bounding box center [656, 202] width 88 height 13
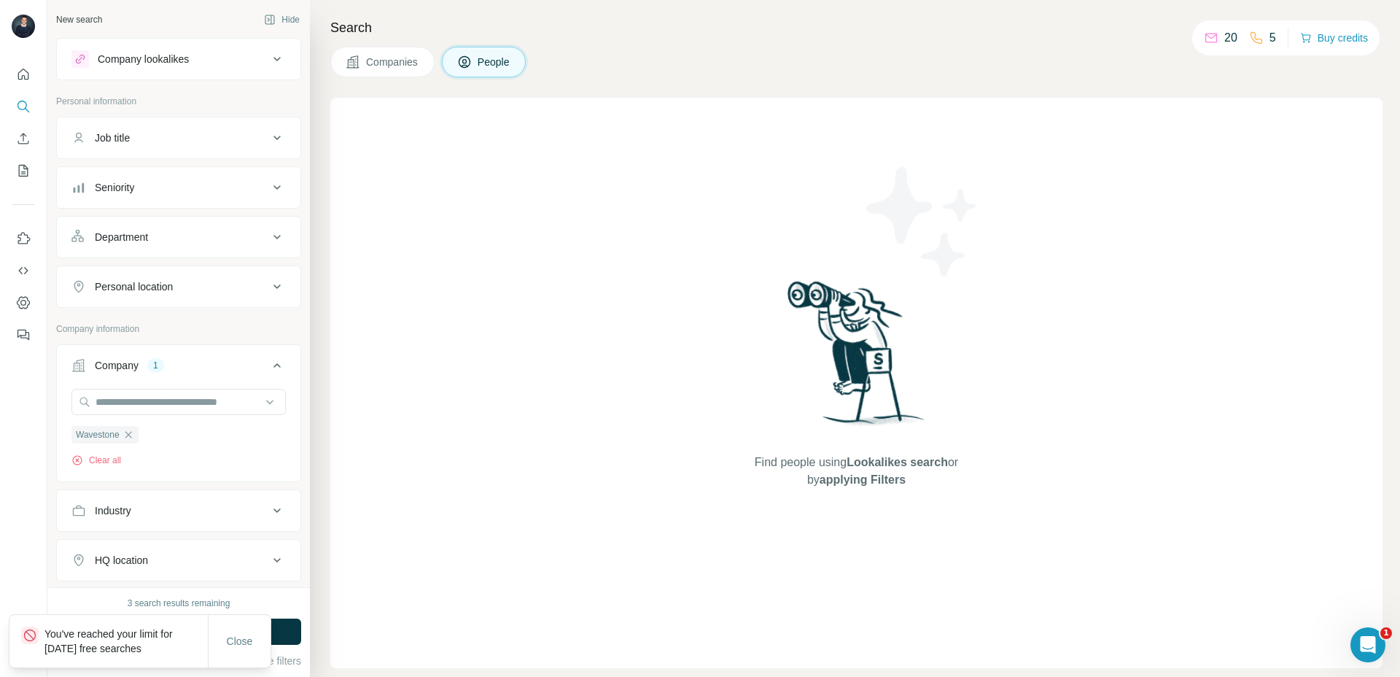
click at [395, 64] on span "Companies" at bounding box center [392, 62] width 53 height 15
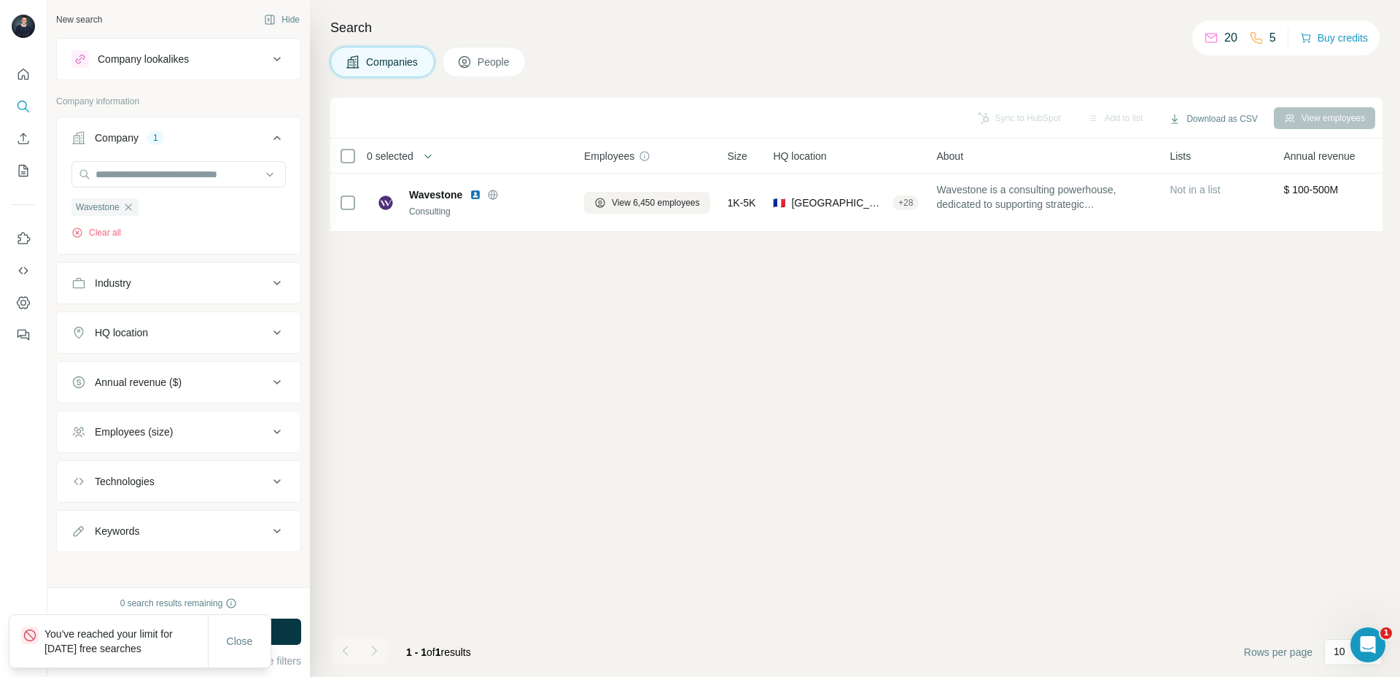
click at [481, 59] on span "People" at bounding box center [495, 62] width 34 height 15
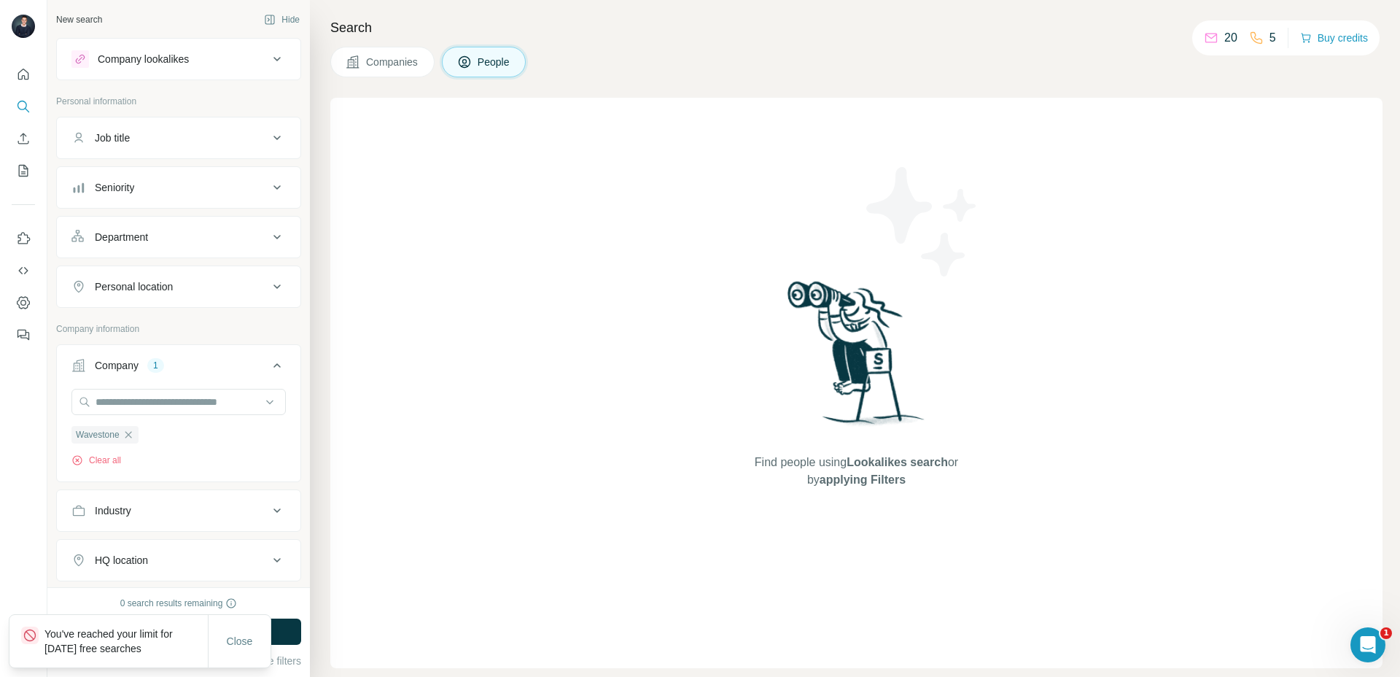
click at [392, 68] on span "Companies" at bounding box center [392, 62] width 53 height 15
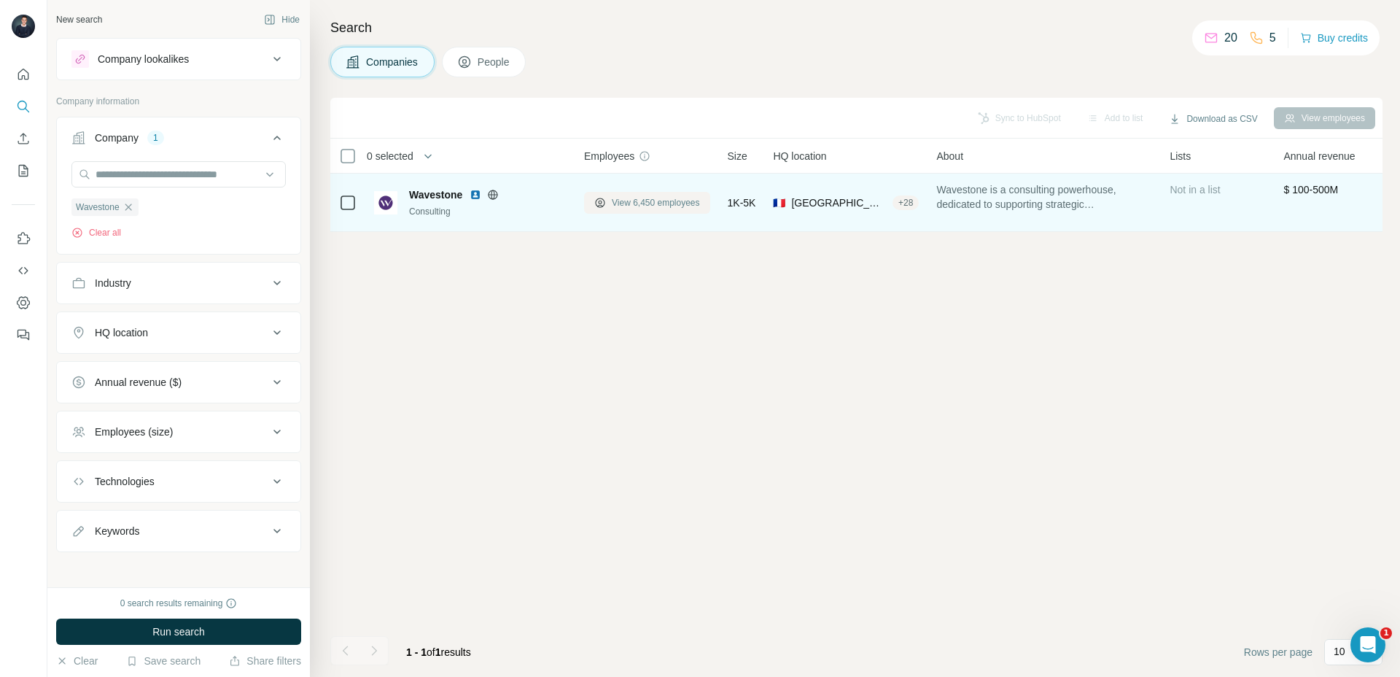
click at [657, 204] on span "View 6,450 employees" at bounding box center [656, 202] width 88 height 13
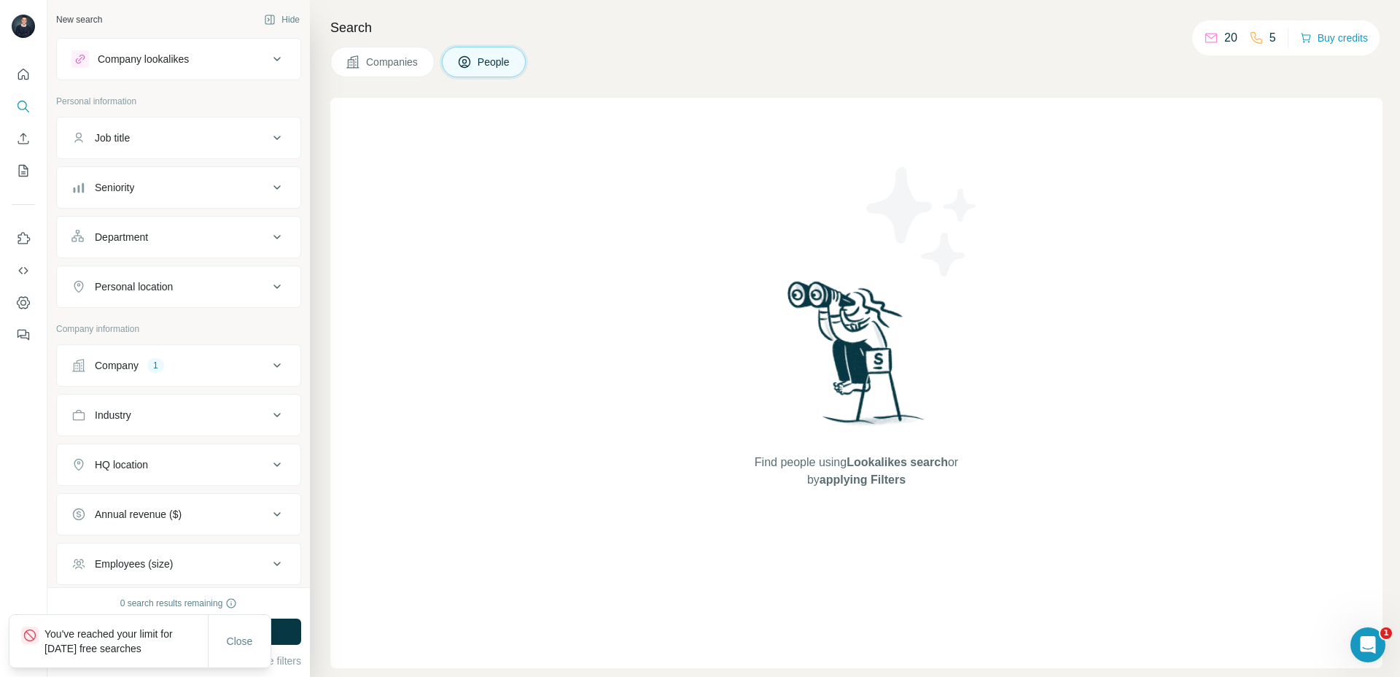
click at [368, 55] on span "Companies" at bounding box center [392, 62] width 53 height 15
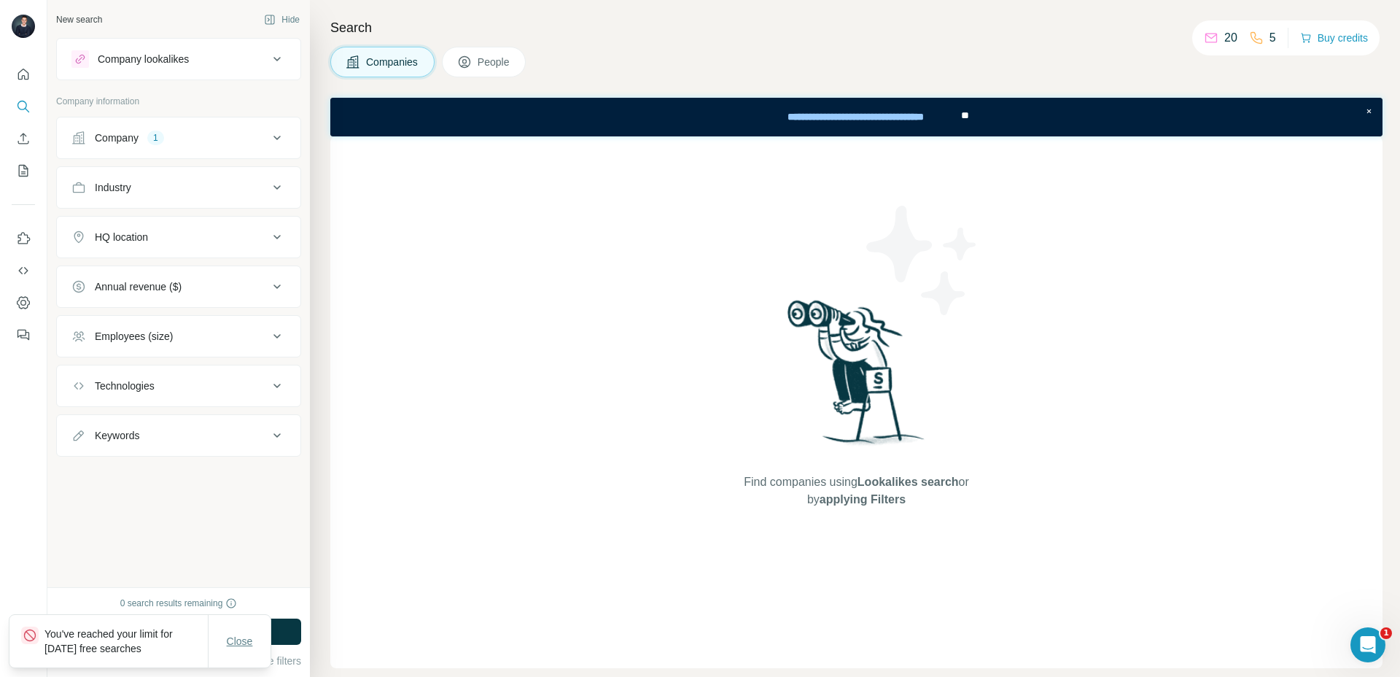
click at [239, 638] on span "Close" at bounding box center [240, 641] width 26 height 15
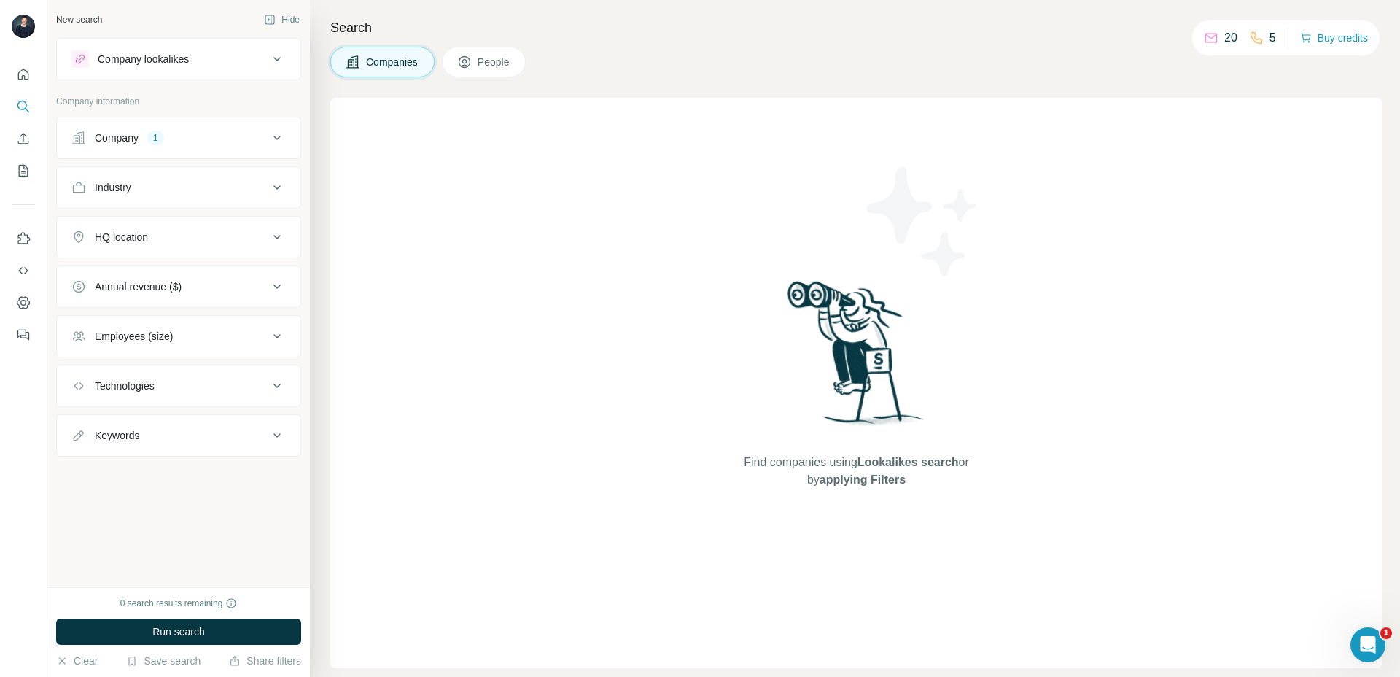
click at [274, 137] on icon at bounding box center [276, 138] width 7 height 4
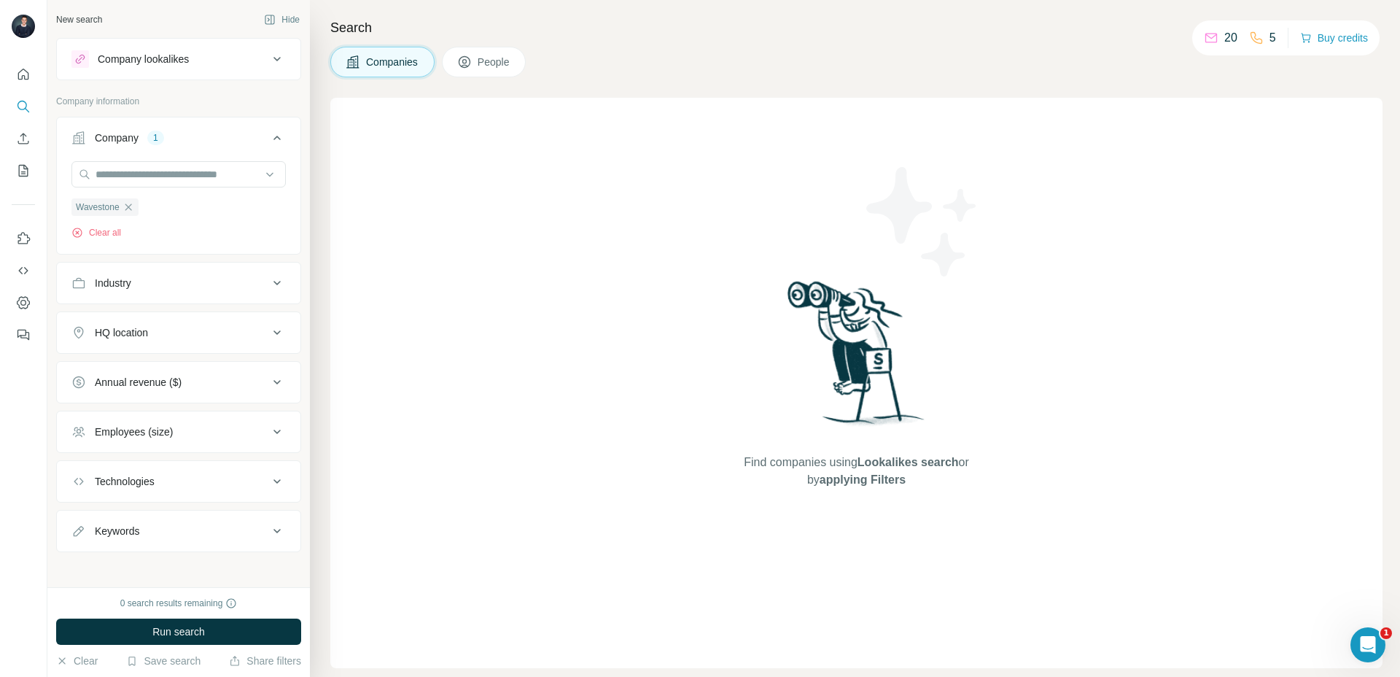
click at [491, 66] on span "People" at bounding box center [495, 62] width 34 height 15
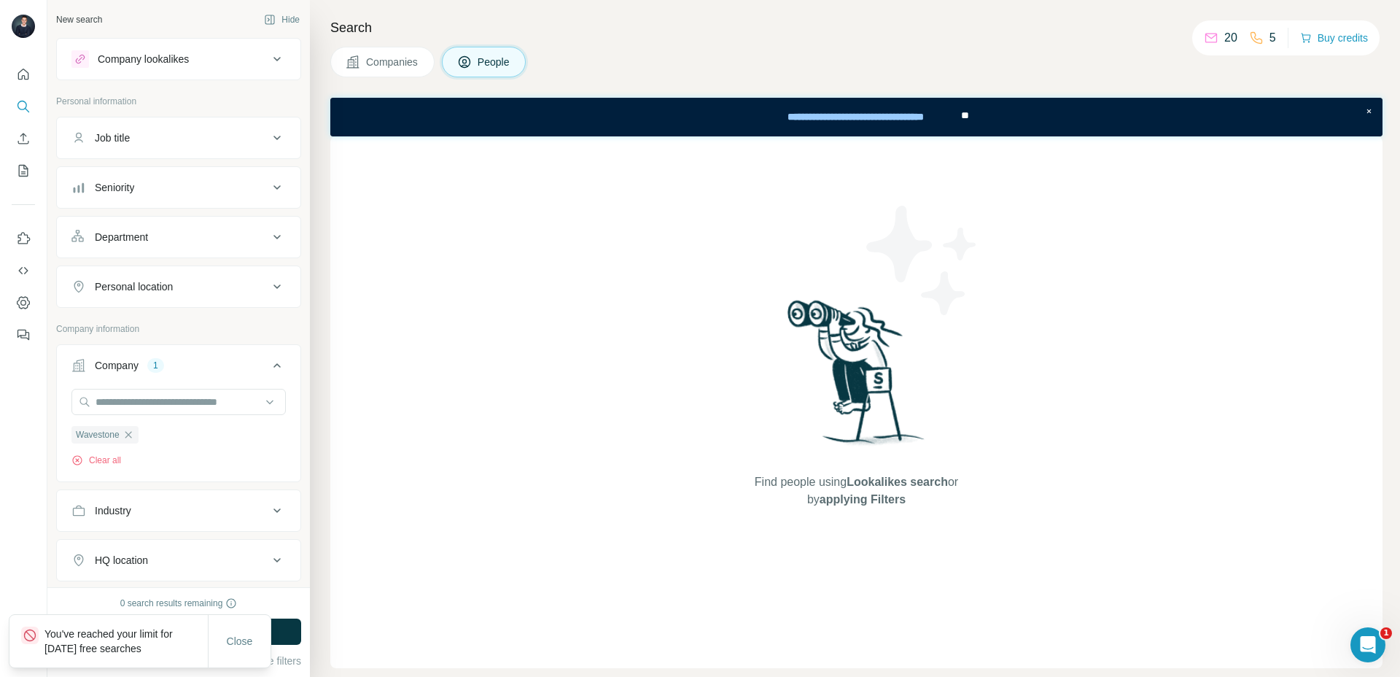
click at [277, 136] on icon at bounding box center [277, 138] width 18 height 18
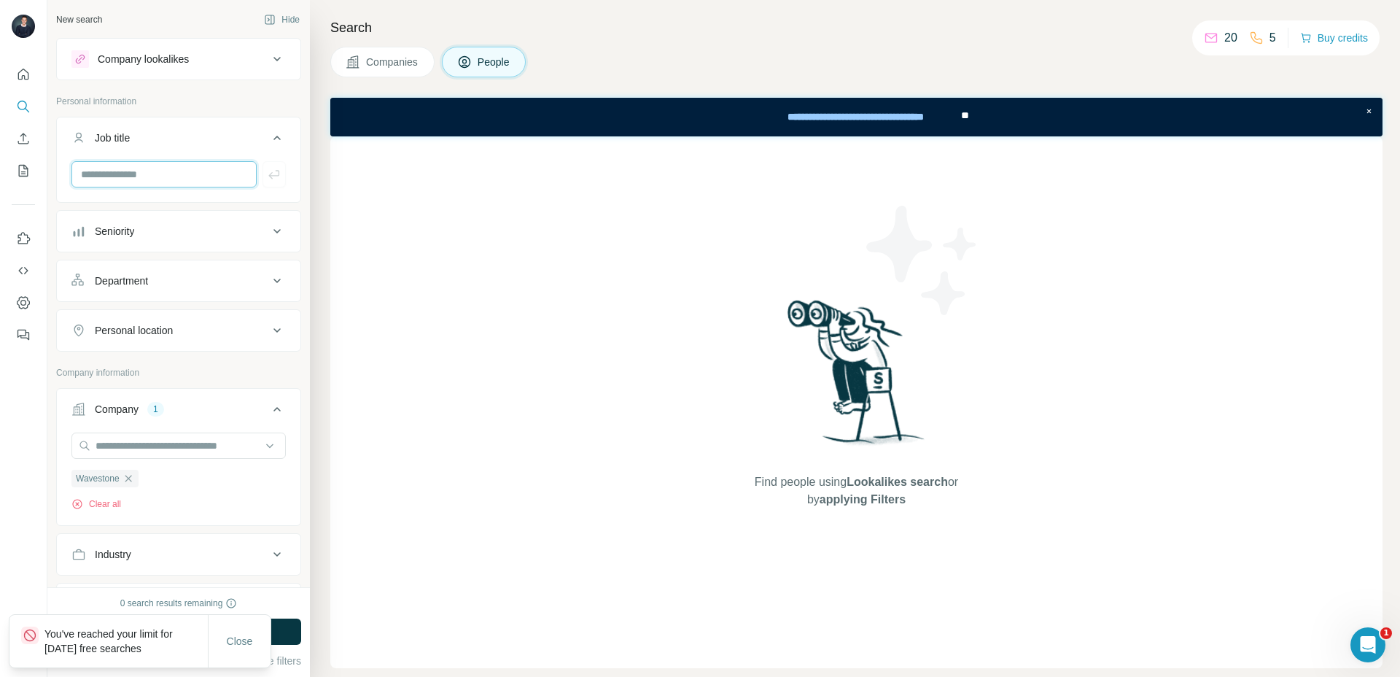
click at [140, 173] on input "text" at bounding box center [163, 174] width 185 height 26
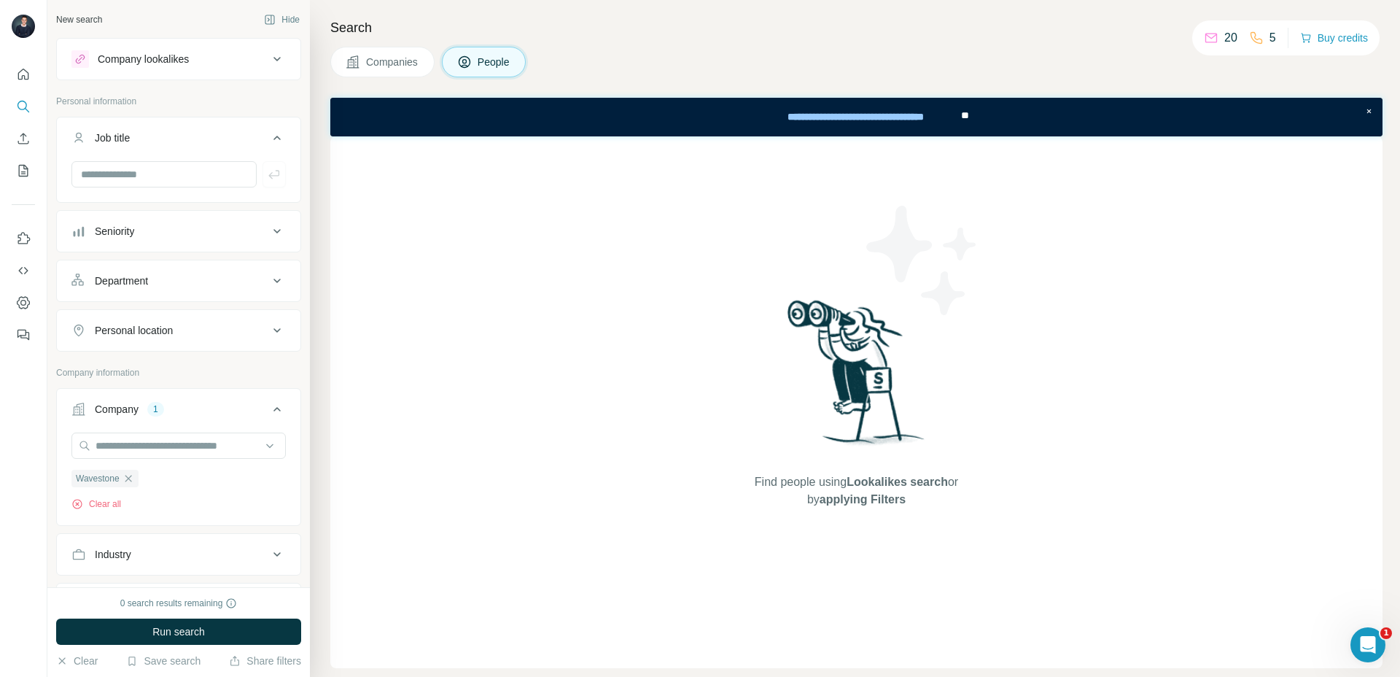
click at [276, 328] on icon at bounding box center [277, 331] width 18 height 18
click at [276, 328] on icon at bounding box center [276, 330] width 7 height 4
